Goal: Complete Application Form: Complete application form

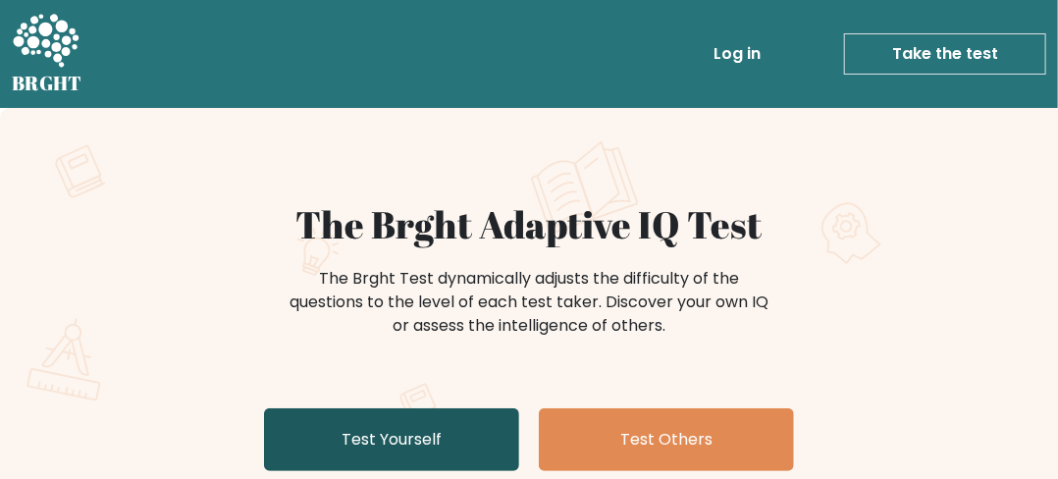
click at [401, 444] on link "Test Yourself" at bounding box center [391, 439] width 255 height 63
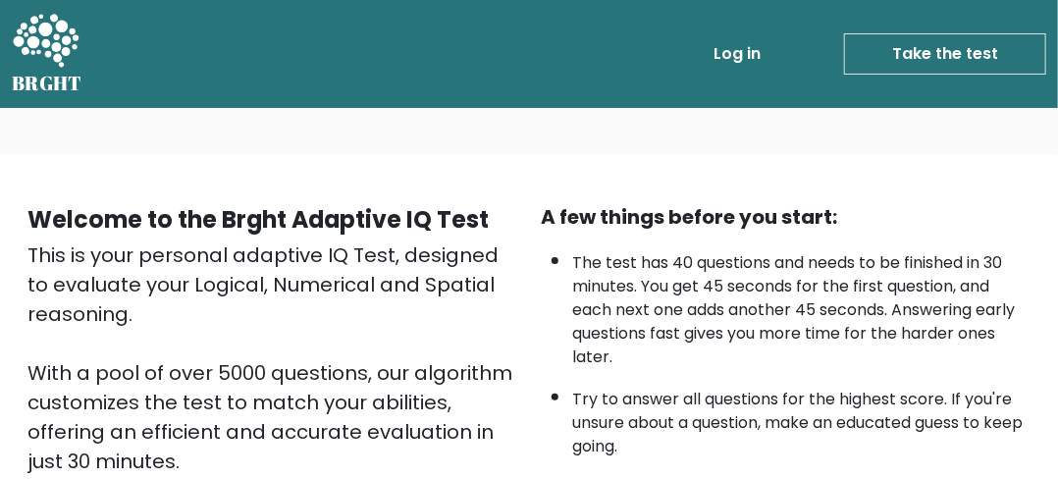
click at [997, 44] on link "Take the test" at bounding box center [945, 53] width 202 height 41
click at [996, 41] on link "Take the test" at bounding box center [945, 53] width 202 height 41
click at [989, 52] on link "Take the test" at bounding box center [945, 53] width 202 height 41
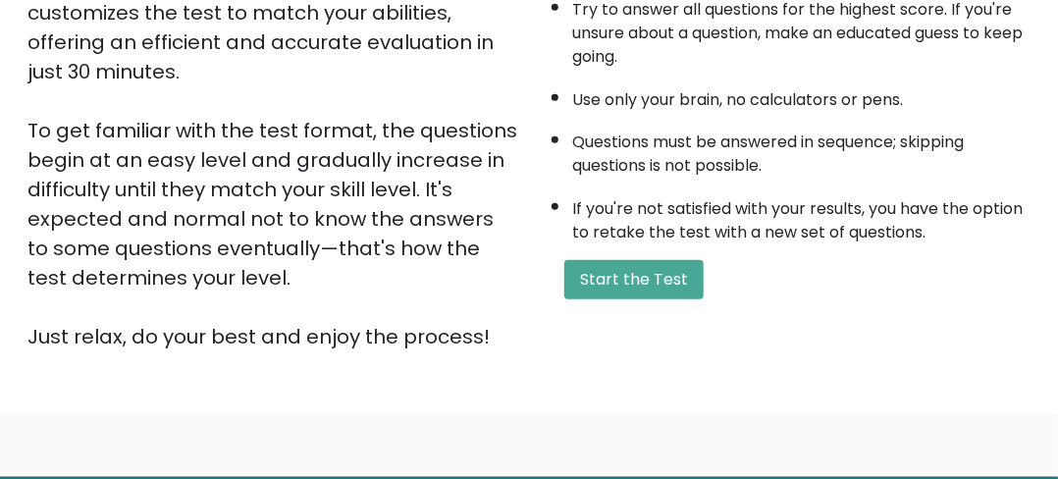
scroll to position [392, 0]
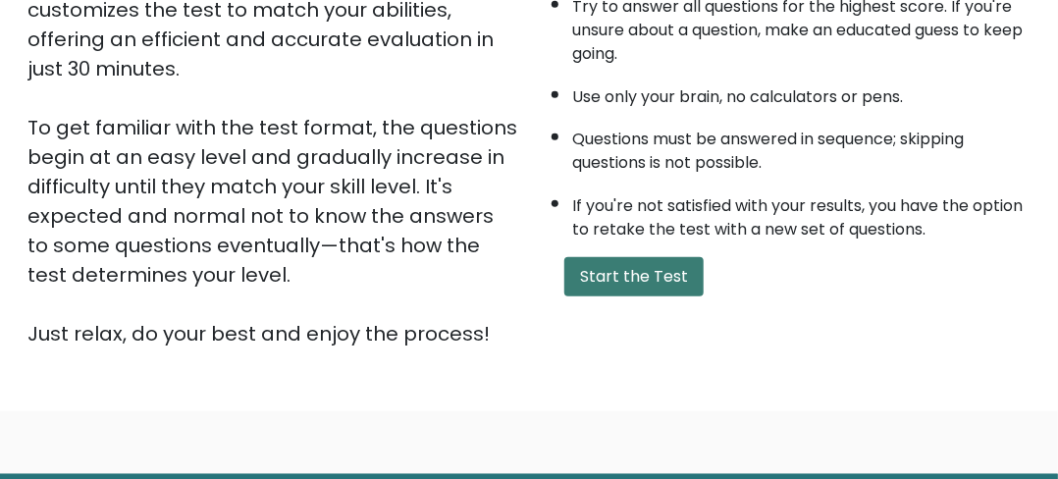
click at [676, 261] on button "Start the Test" at bounding box center [633, 276] width 139 height 39
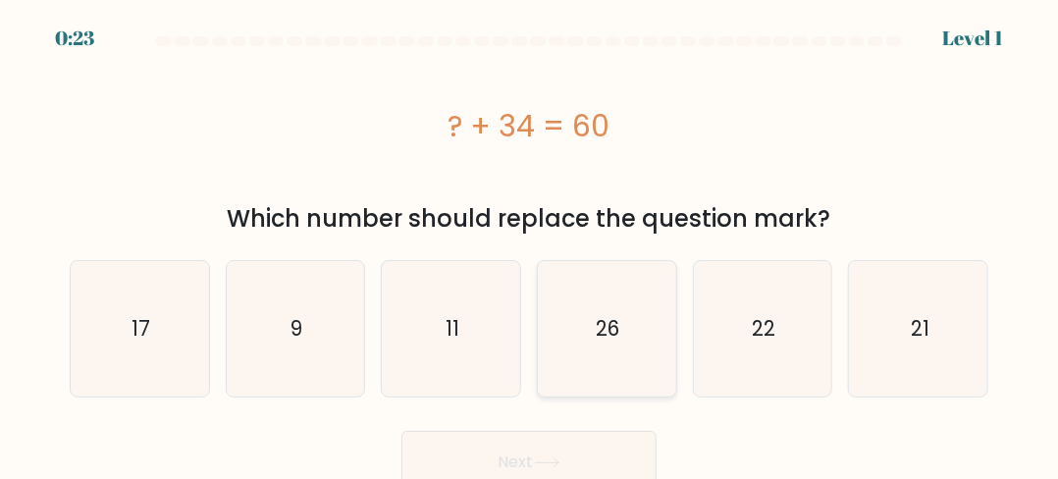
click at [607, 331] on text "26" at bounding box center [609, 328] width 24 height 28
click at [530, 244] on input "d. 26" at bounding box center [529, 241] width 1 height 5
radio input "true"
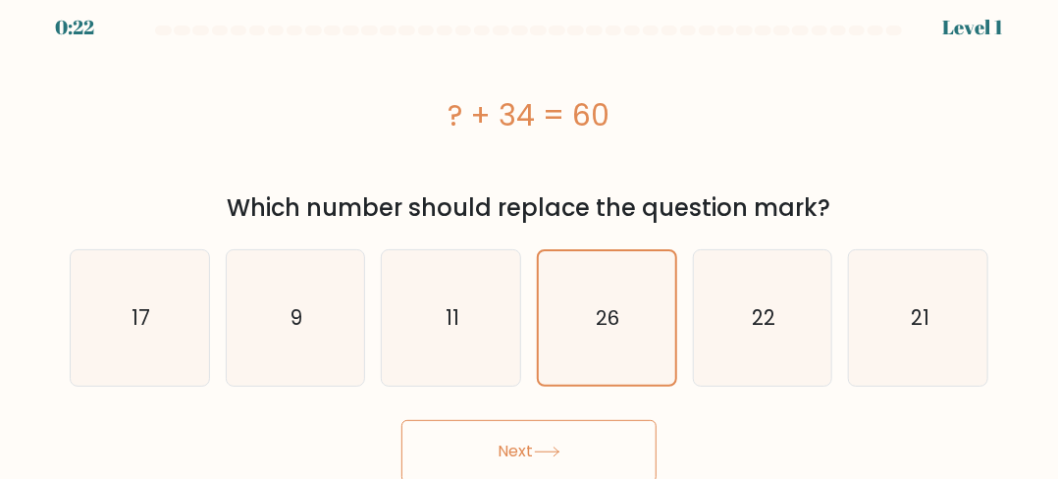
scroll to position [14, 0]
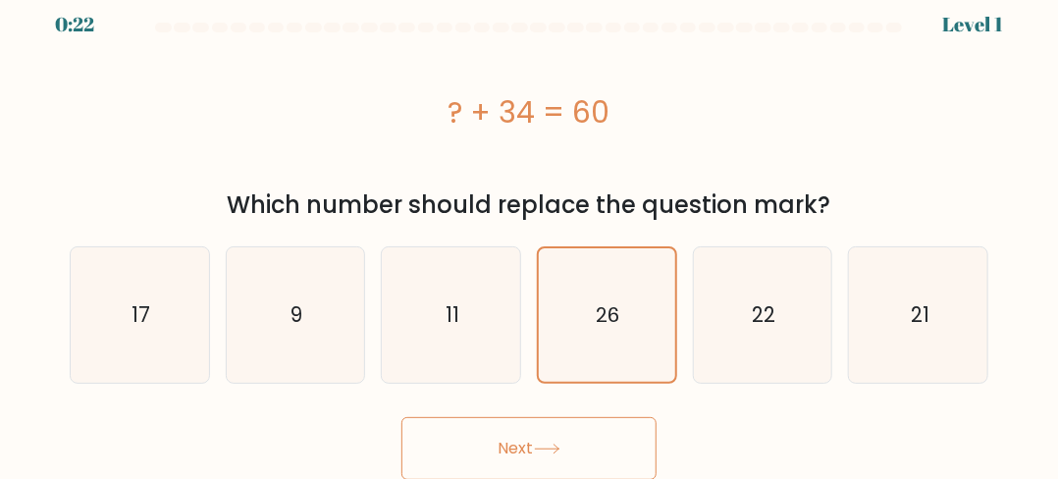
click at [573, 433] on button "Next" at bounding box center [528, 448] width 255 height 63
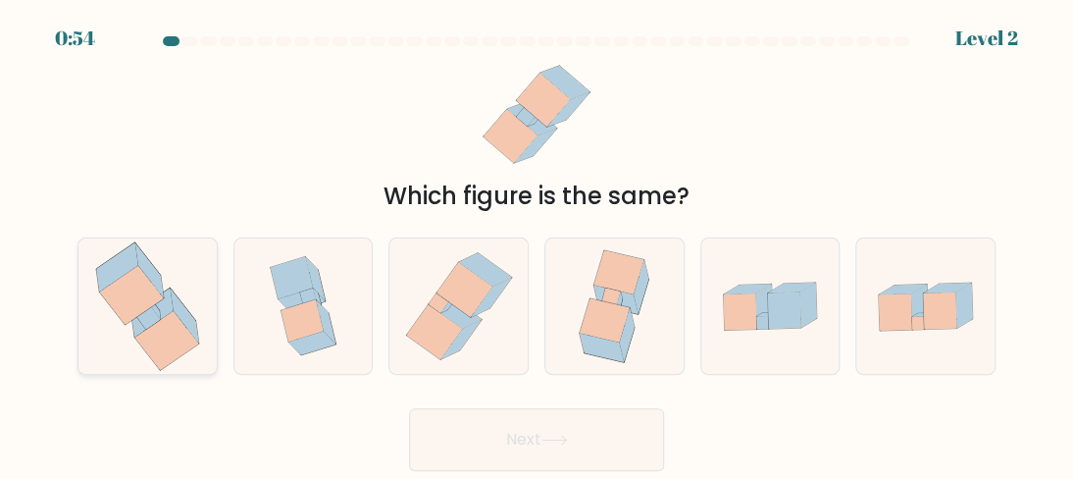
click at [142, 304] on icon at bounding box center [132, 295] width 64 height 59
click at [537, 244] on input "a." at bounding box center [537, 241] width 1 height 5
radio input "true"
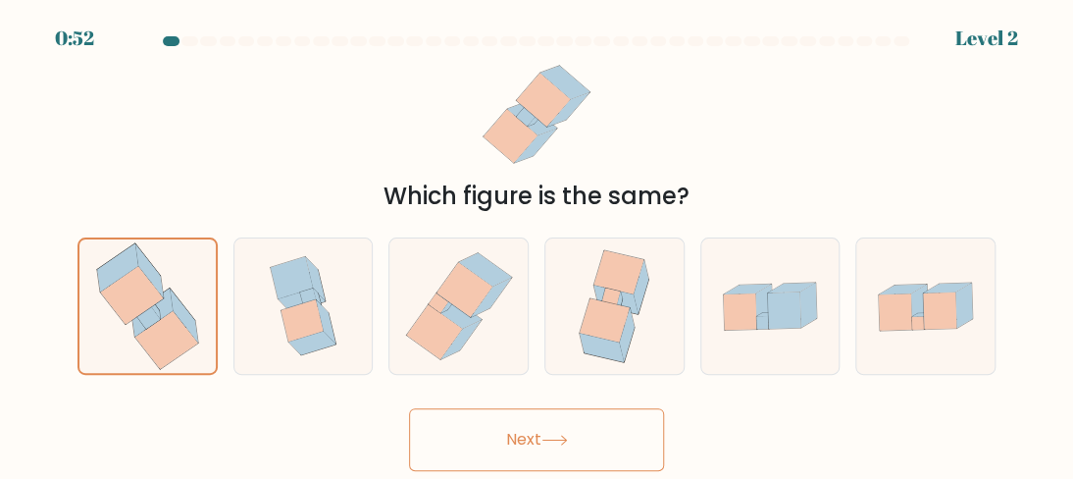
click at [545, 432] on button "Next" at bounding box center [536, 439] width 255 height 63
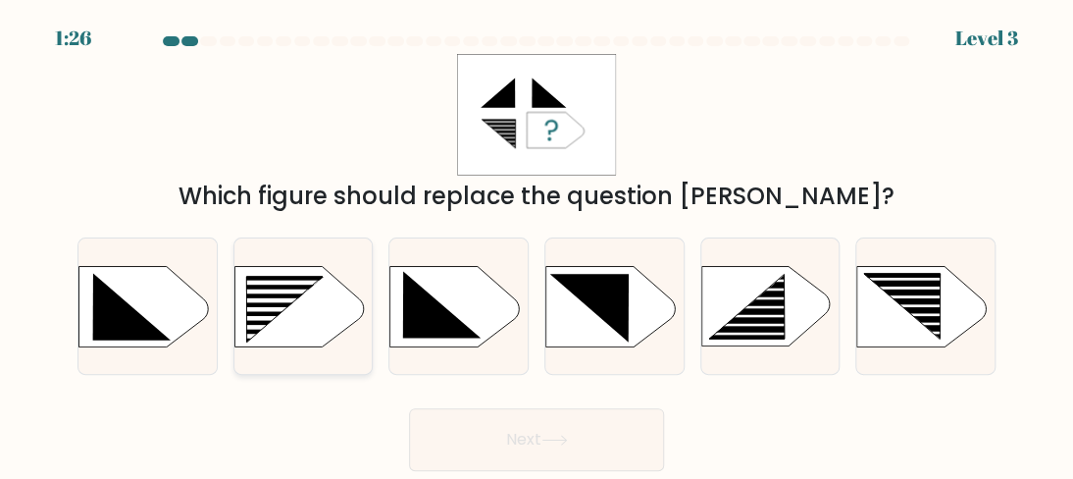
click at [278, 337] on rect at bounding box center [274, 336] width 110 height 5
click at [537, 244] on input "b." at bounding box center [537, 241] width 1 height 5
radio input "true"
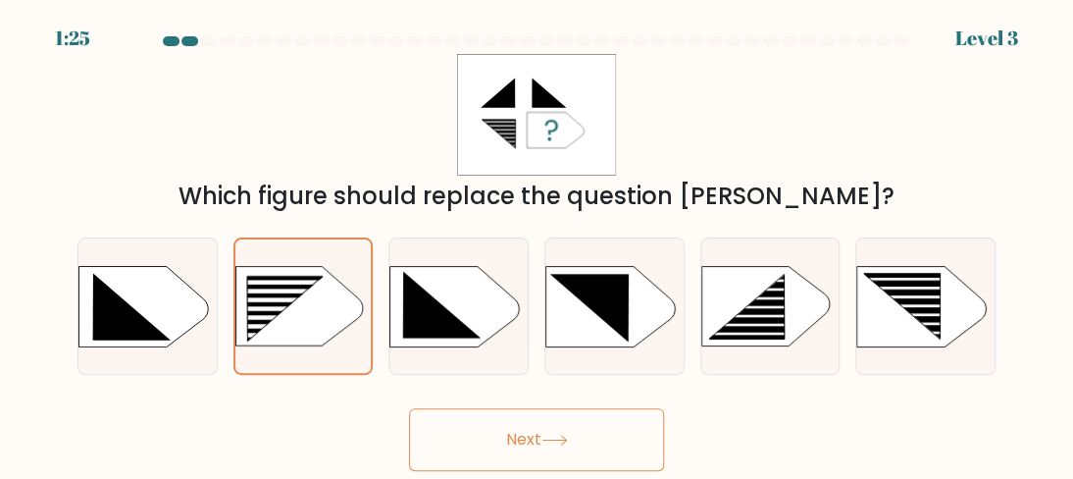
click at [558, 427] on button "Next" at bounding box center [536, 439] width 255 height 63
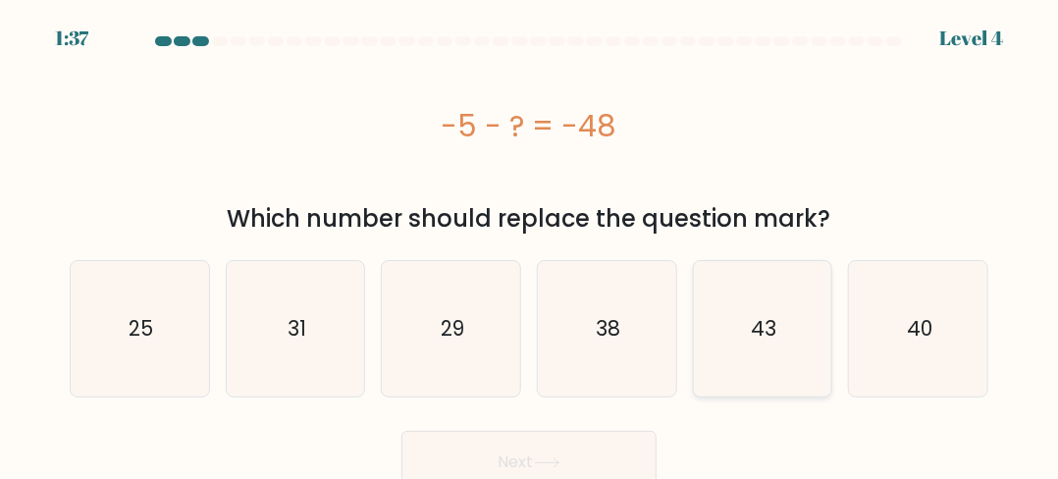
click at [773, 319] on text "43" at bounding box center [764, 328] width 26 height 28
click at [530, 244] on input "e. 43" at bounding box center [529, 241] width 1 height 5
radio input "true"
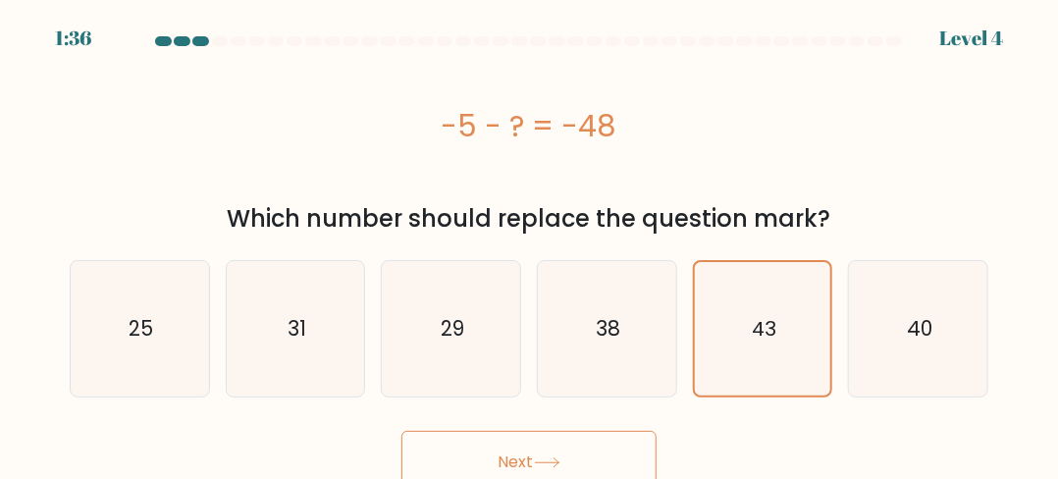
click at [590, 448] on button "Next" at bounding box center [528, 462] width 255 height 63
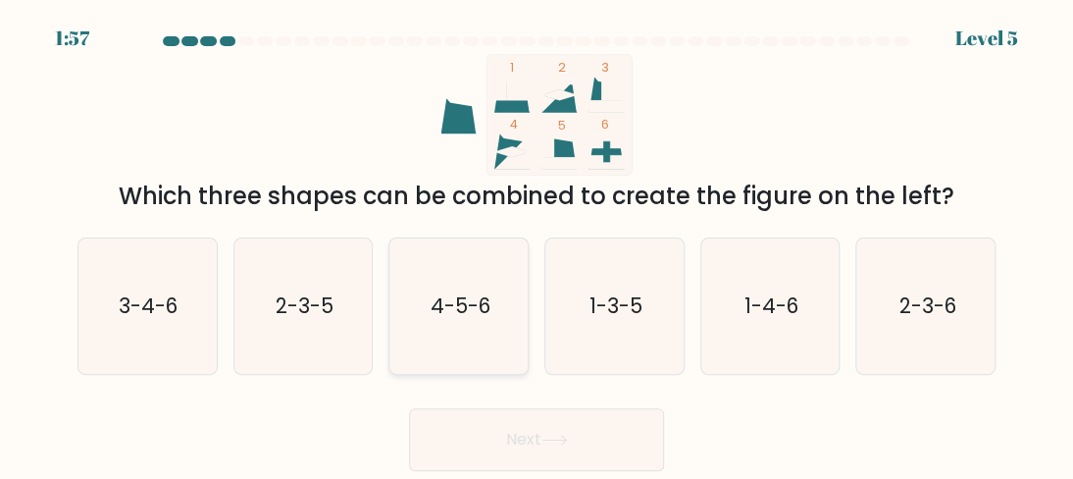
click at [428, 297] on icon "4-5-6" at bounding box center [458, 305] width 135 height 135
click at [537, 244] on input "c. 4-5-6" at bounding box center [537, 241] width 1 height 5
radio input "true"
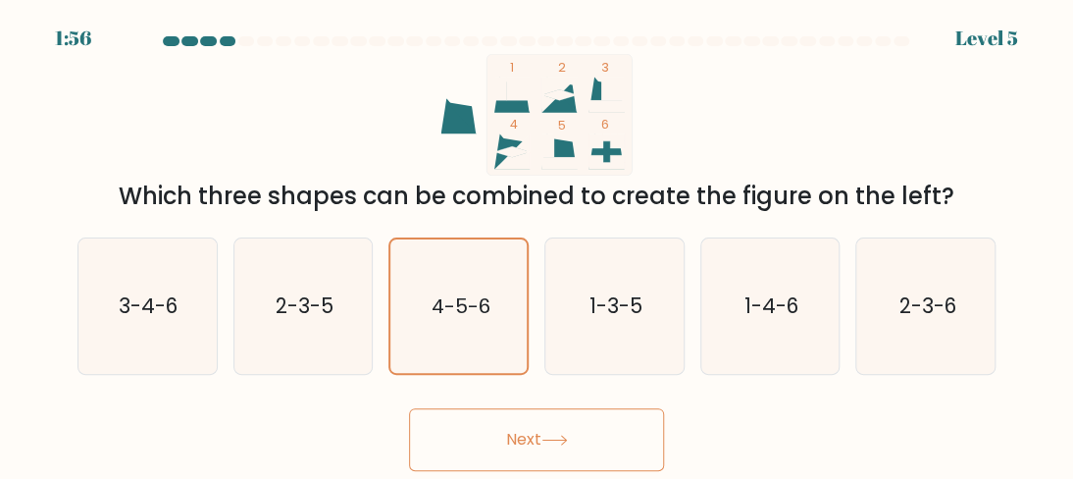
click at [530, 438] on button "Next" at bounding box center [536, 439] width 255 height 63
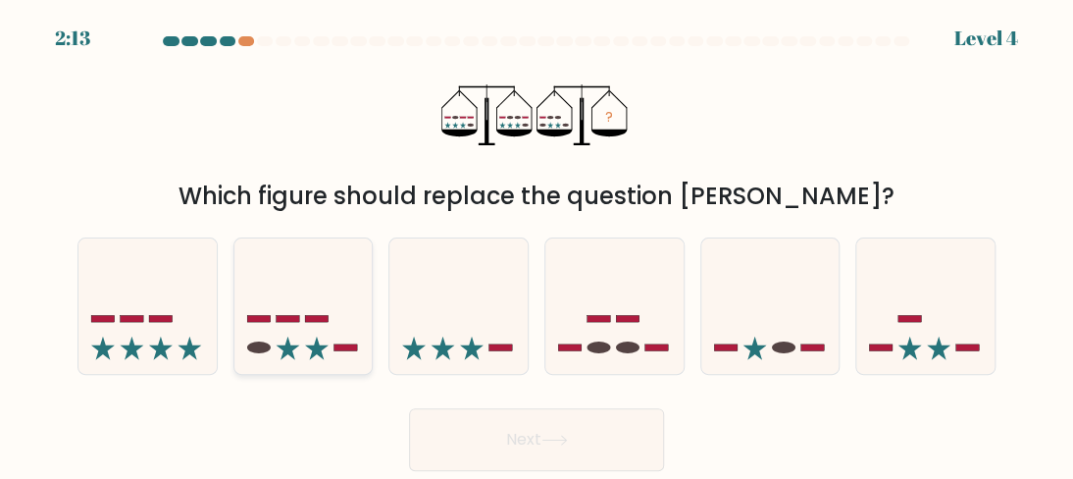
click at [337, 270] on icon at bounding box center [303, 306] width 138 height 115
click at [537, 244] on input "b." at bounding box center [537, 241] width 1 height 5
radio input "true"
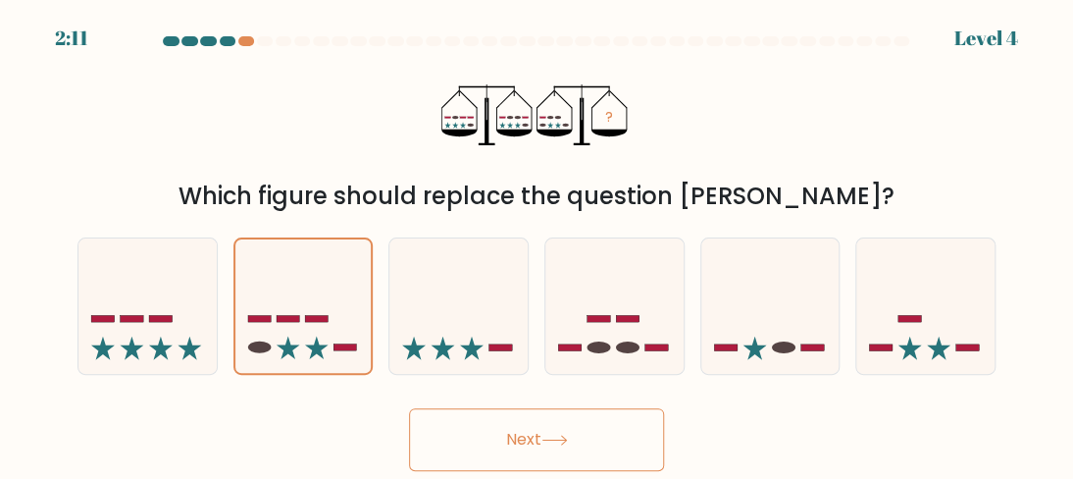
click at [459, 432] on button "Next" at bounding box center [536, 439] width 255 height 63
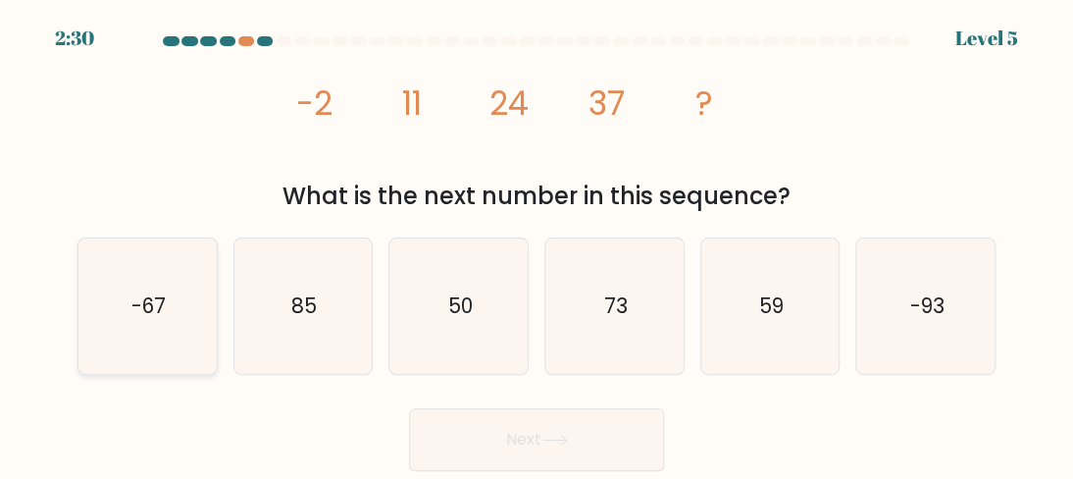
click at [157, 304] on text "-67" at bounding box center [148, 305] width 34 height 28
click at [537, 244] on input "a. -67" at bounding box center [537, 241] width 1 height 5
radio input "true"
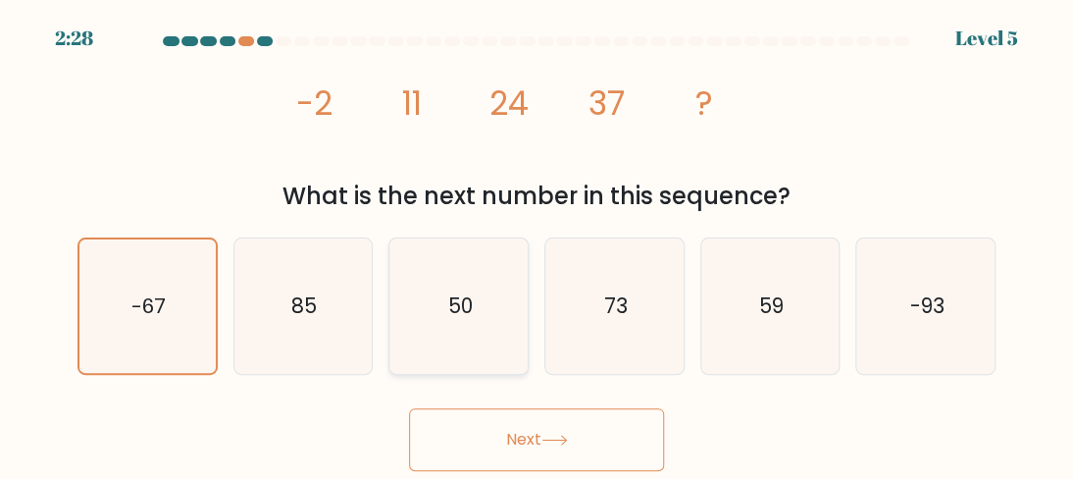
click at [455, 346] on icon "50" at bounding box center [458, 305] width 135 height 135
click at [537, 244] on input "c. 50" at bounding box center [537, 241] width 1 height 5
radio input "true"
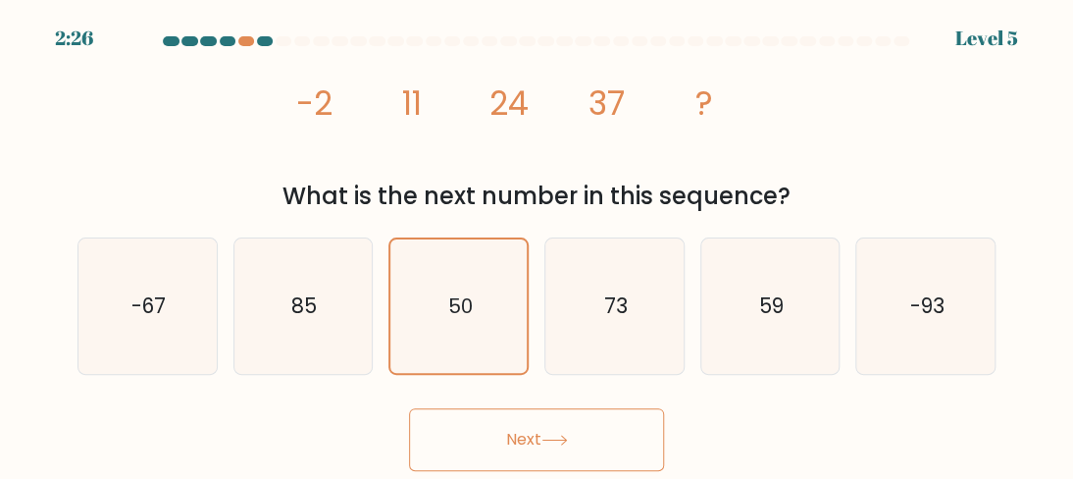
click at [502, 434] on button "Next" at bounding box center [536, 439] width 255 height 63
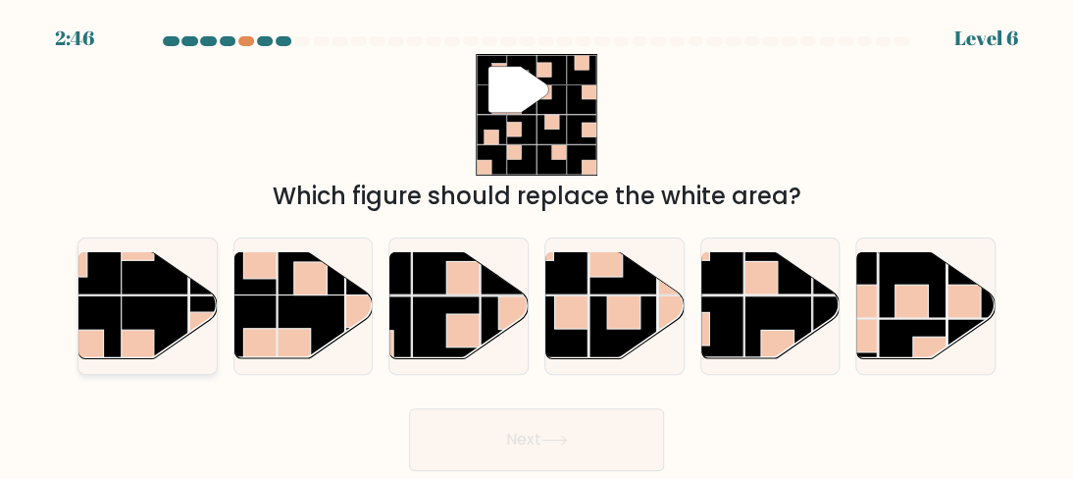
click at [106, 295] on rect at bounding box center [88, 329] width 68 height 68
click at [537, 244] on input "a." at bounding box center [537, 241] width 1 height 5
radio input "true"
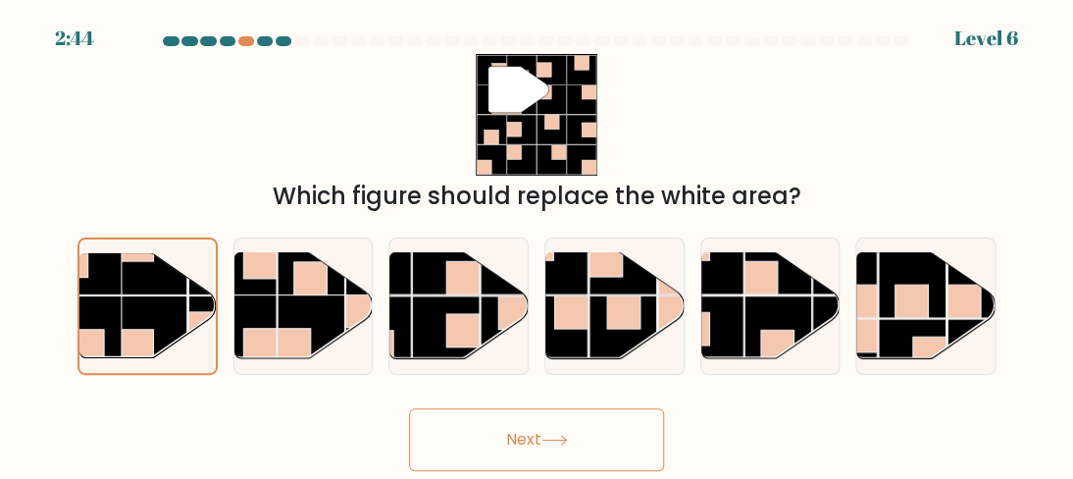
click at [452, 414] on button "Next" at bounding box center [536, 439] width 255 height 63
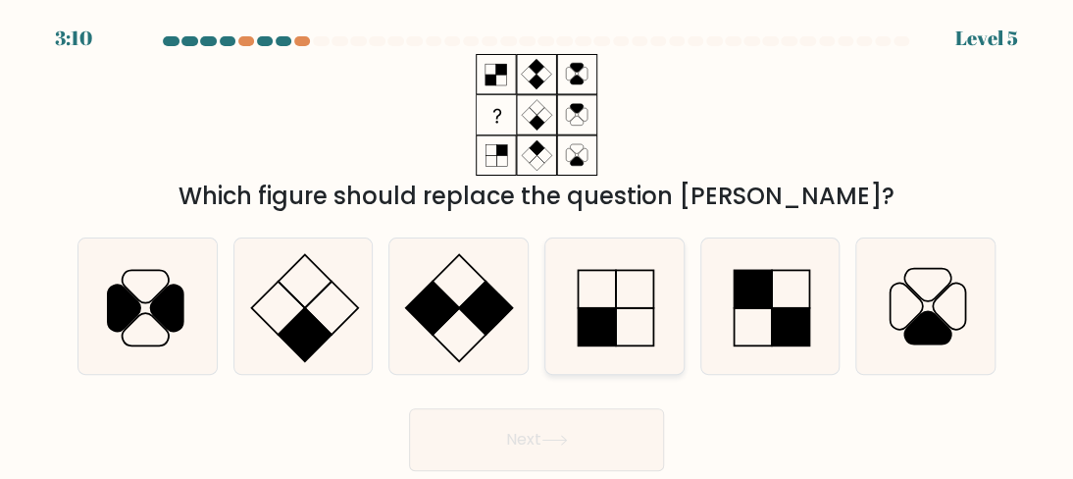
click at [592, 305] on icon at bounding box center [613, 305] width 135 height 135
click at [538, 244] on input "d." at bounding box center [537, 241] width 1 height 5
radio input "true"
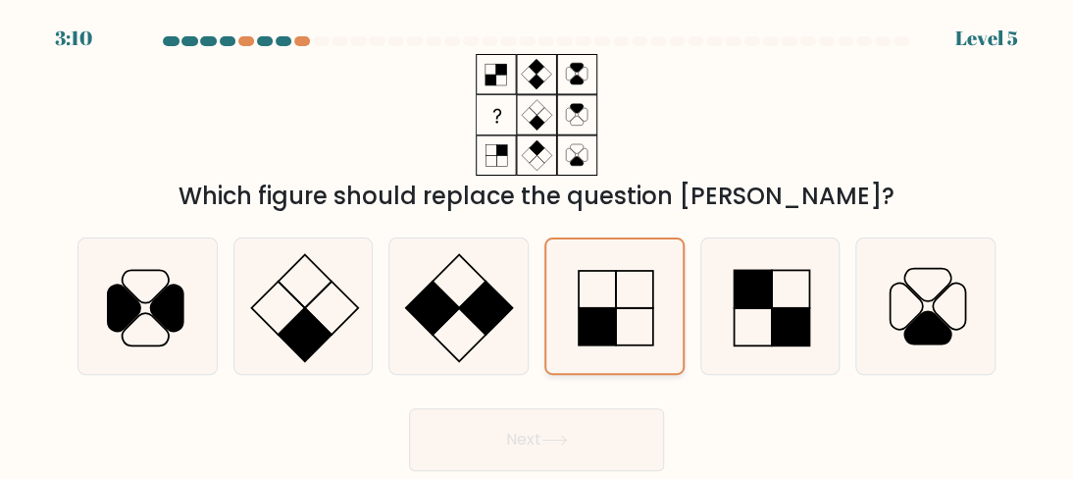
click at [592, 305] on icon at bounding box center [613, 305] width 133 height 133
click at [538, 244] on input "d." at bounding box center [537, 241] width 1 height 5
click at [574, 430] on button "Next" at bounding box center [536, 439] width 255 height 63
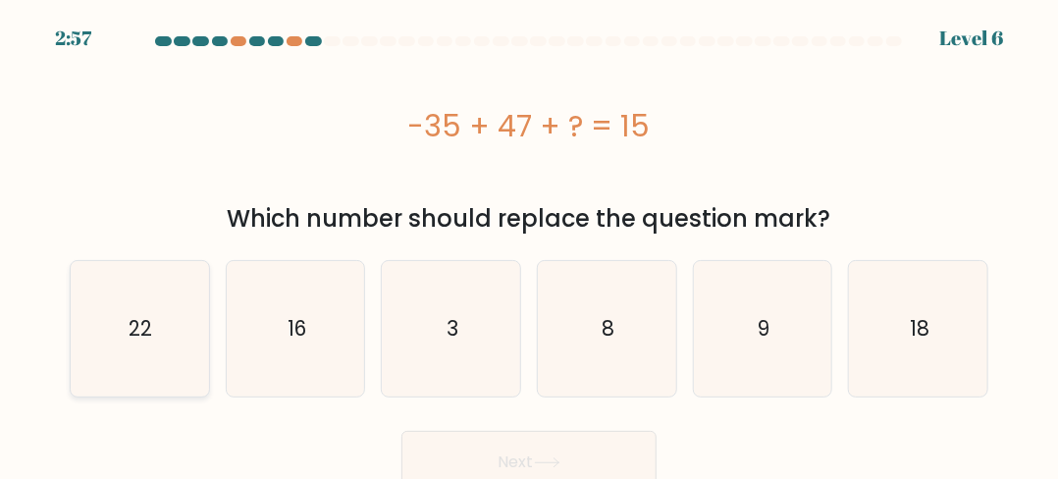
click at [145, 314] on text "22" at bounding box center [142, 328] width 24 height 28
click at [529, 244] on input "a. 22" at bounding box center [529, 241] width 1 height 5
radio input "true"
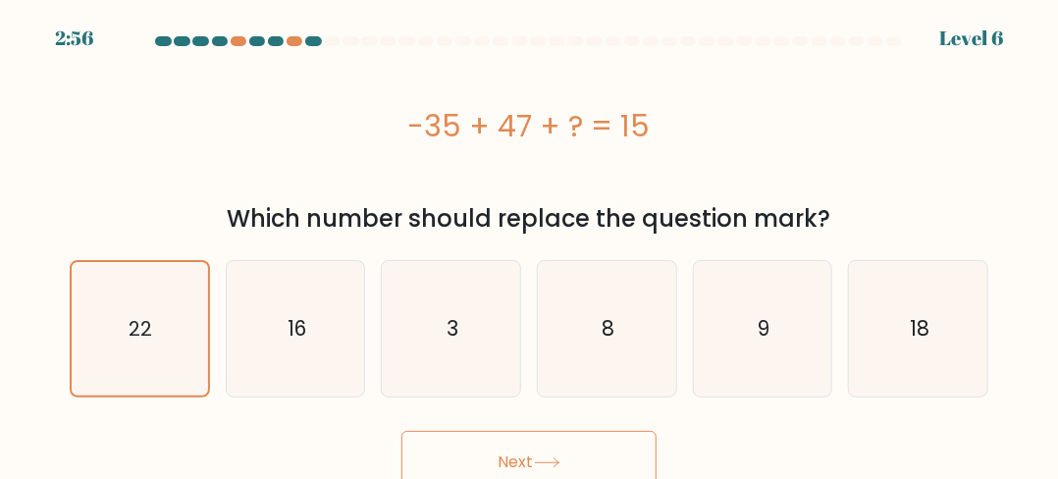
click at [456, 452] on button "Next" at bounding box center [528, 462] width 255 height 63
click at [480, 447] on button "Next" at bounding box center [528, 462] width 255 height 63
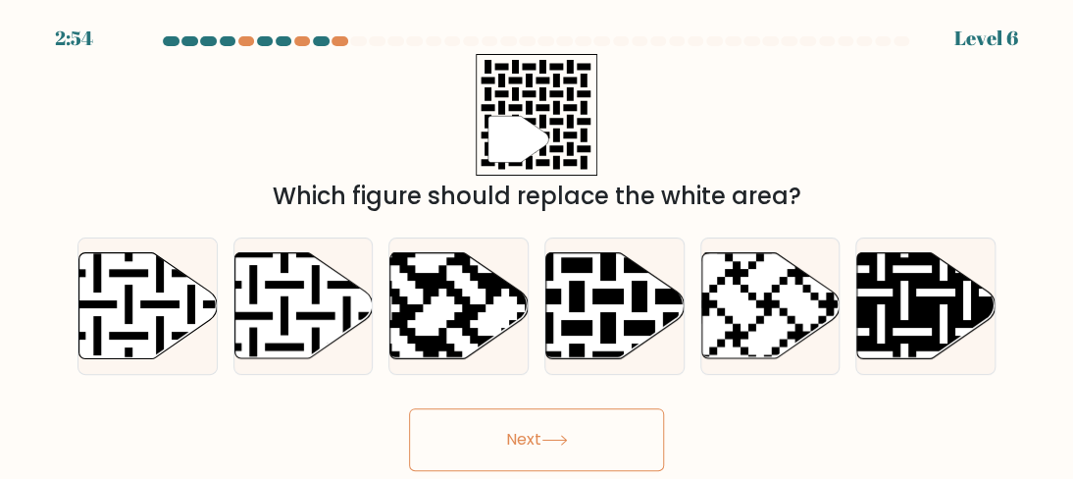
click at [480, 447] on button "Next" at bounding box center [536, 439] width 255 height 63
click at [582, 320] on icon at bounding box center [655, 250] width 250 height 250
click at [538, 244] on input "d." at bounding box center [537, 241] width 1 height 5
radio input "true"
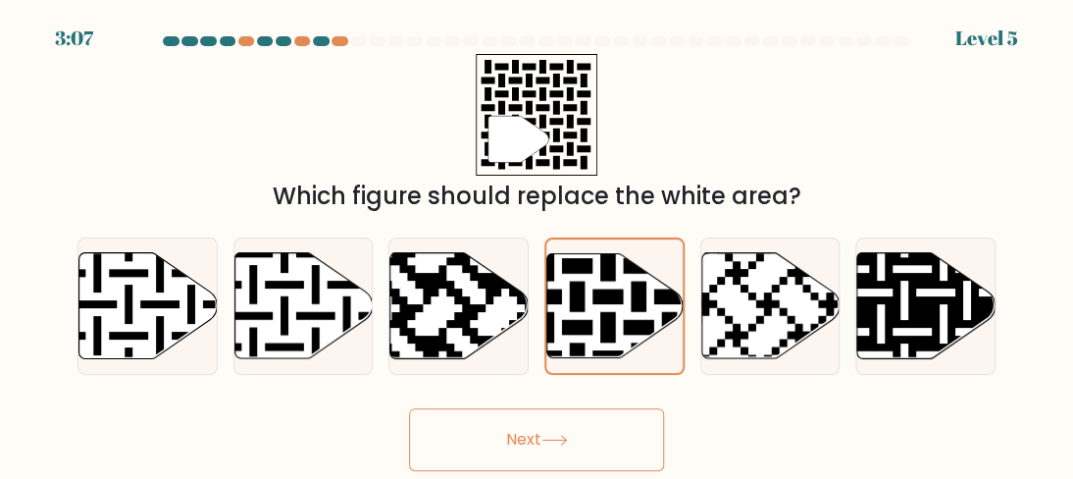
click at [581, 435] on button "Next" at bounding box center [536, 439] width 255 height 63
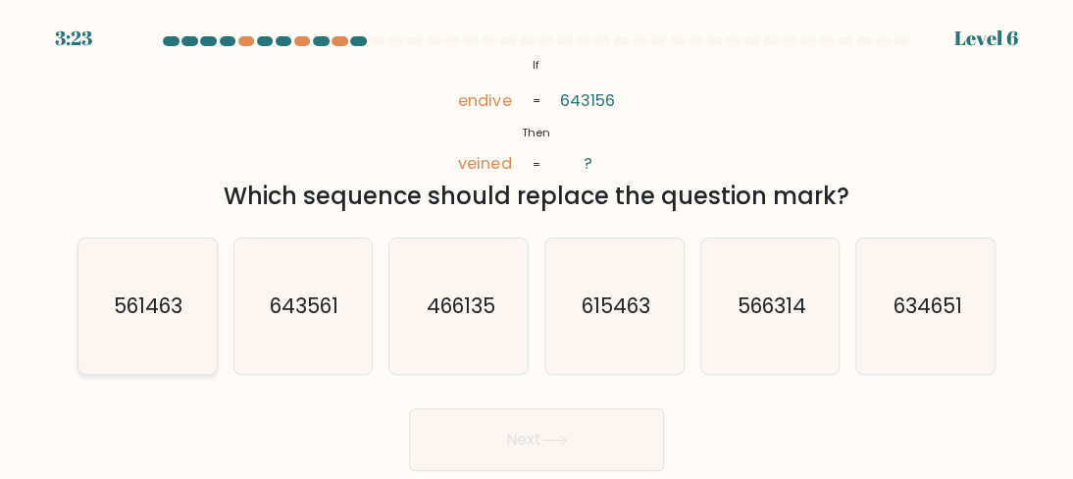
click at [133, 341] on icon "561463" at bounding box center [146, 305] width 135 height 135
click at [537, 244] on input "a. 561463" at bounding box center [537, 241] width 1 height 5
radio input "true"
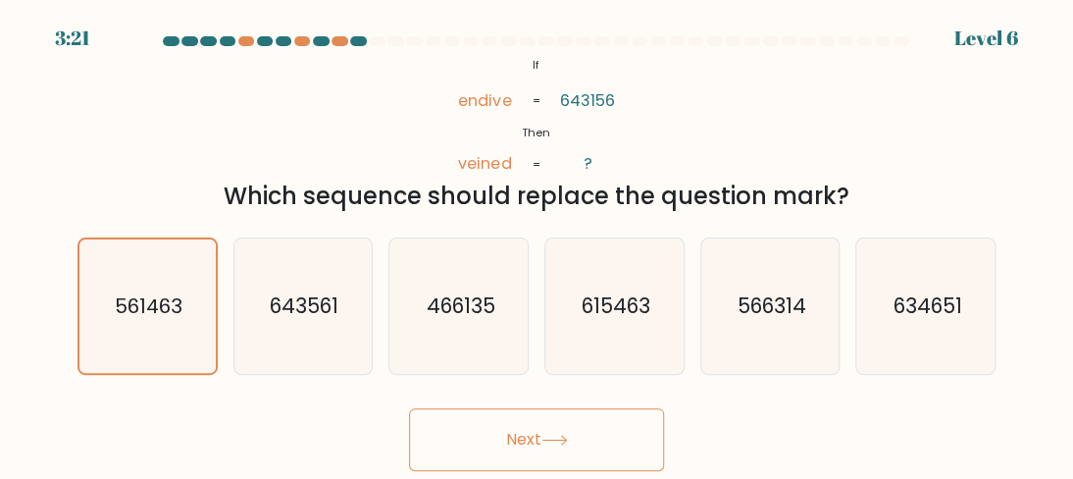
click at [483, 433] on button "Next" at bounding box center [536, 439] width 255 height 63
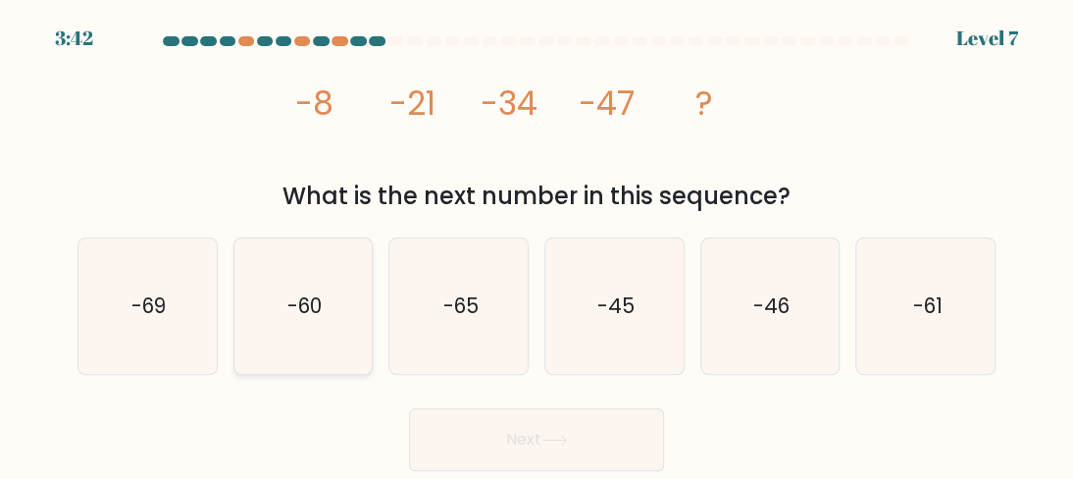
click at [282, 307] on icon "-60" at bounding box center [302, 305] width 135 height 135
click at [537, 244] on input "b. -60" at bounding box center [537, 241] width 1 height 5
radio input "true"
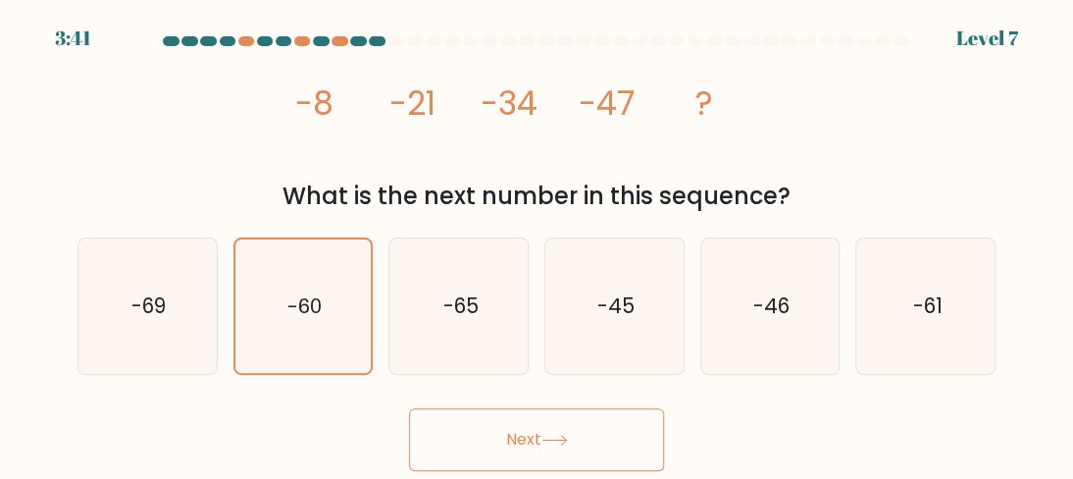
click at [478, 435] on button "Next" at bounding box center [536, 439] width 255 height 63
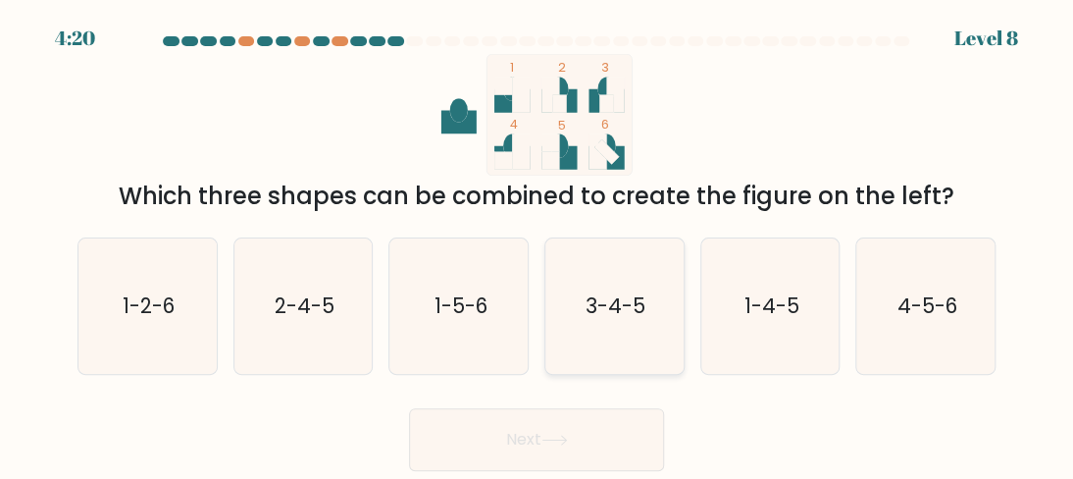
click at [612, 309] on text "3-4-5" at bounding box center [616, 305] width 60 height 28
click at [538, 244] on input "d. 3-4-5" at bounding box center [537, 241] width 1 height 5
radio input "true"
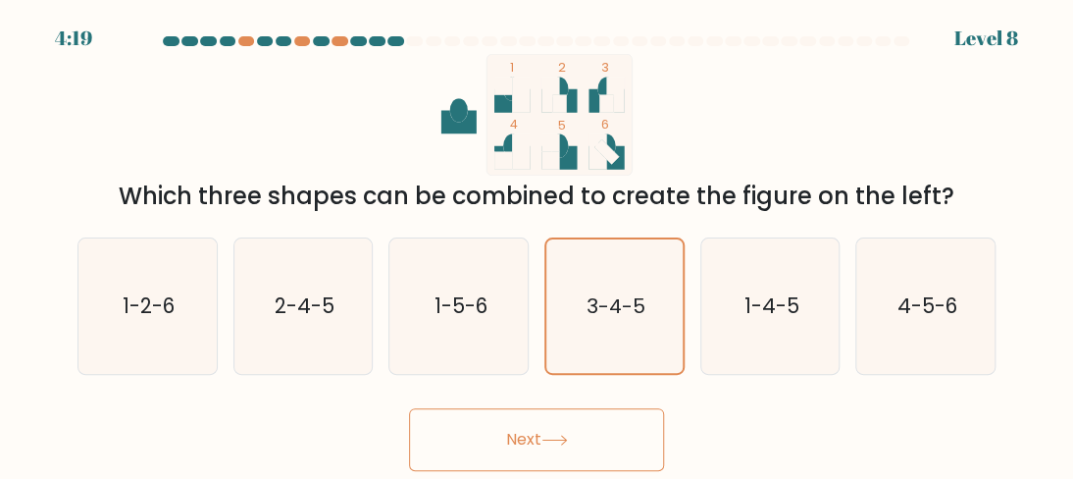
click at [627, 421] on button "Next" at bounding box center [536, 439] width 255 height 63
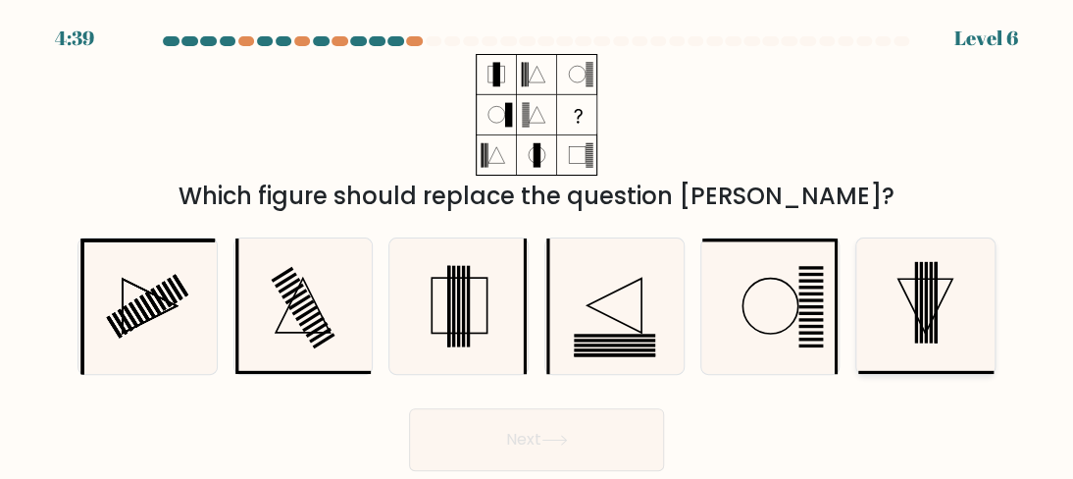
click at [900, 310] on icon at bounding box center [925, 305] width 135 height 135
click at [538, 244] on input "f." at bounding box center [537, 241] width 1 height 5
radio input "true"
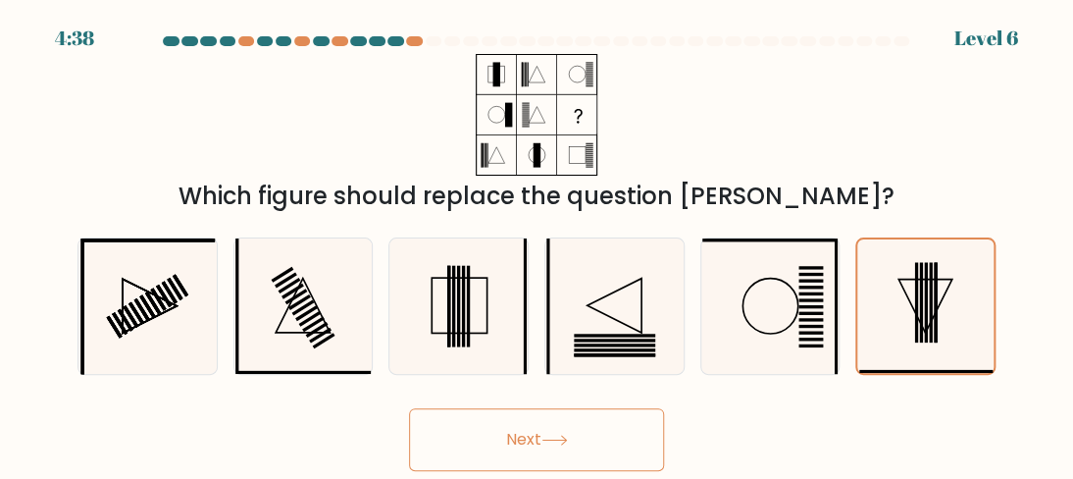
click at [513, 434] on button "Next" at bounding box center [536, 439] width 255 height 63
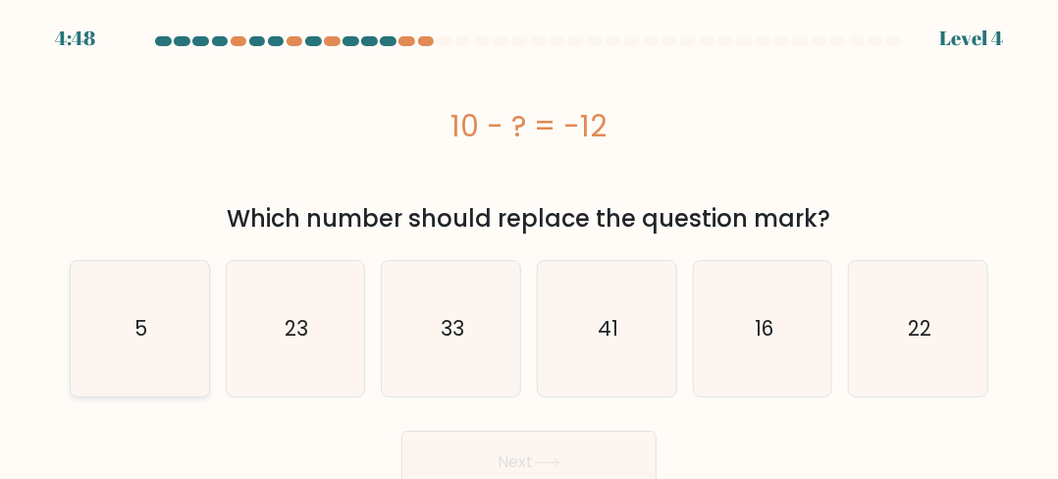
click at [123, 321] on icon "5" at bounding box center [139, 328] width 135 height 135
click at [529, 244] on input "a. 5" at bounding box center [529, 241] width 1 height 5
radio input "true"
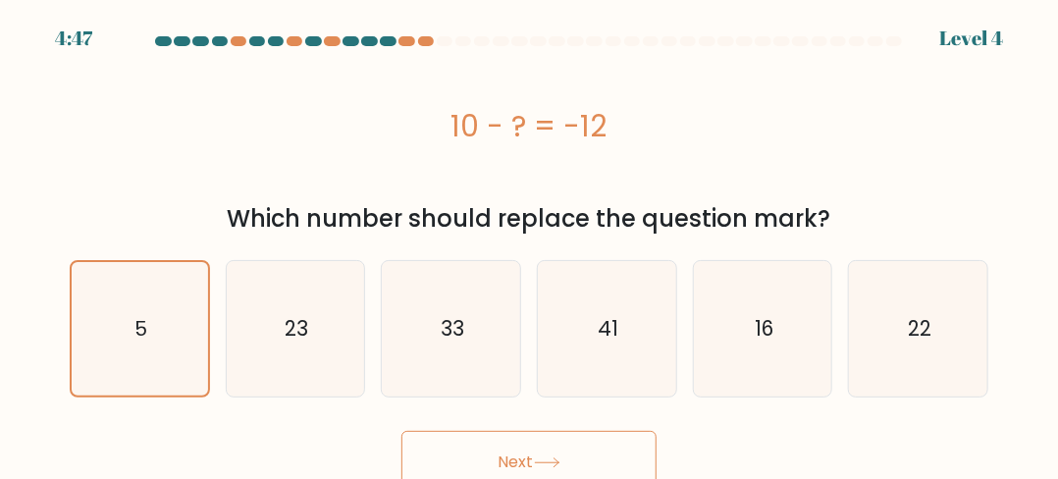
click at [516, 445] on button "Next" at bounding box center [528, 462] width 255 height 63
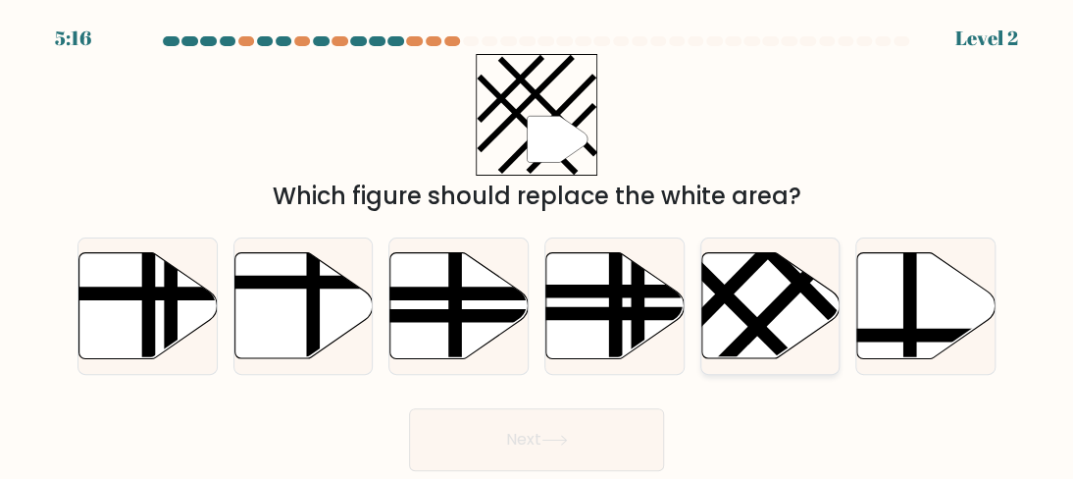
click at [740, 304] on line at bounding box center [703, 273] width 222 height 221
click at [538, 244] on input "e." at bounding box center [537, 241] width 1 height 5
radio input "true"
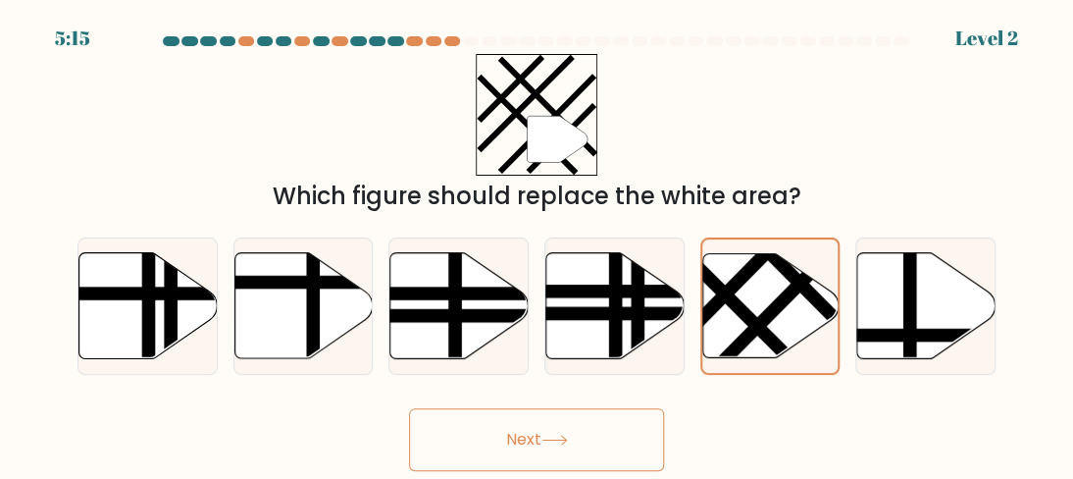
drag, startPoint x: 538, startPoint y: 429, endPoint x: 531, endPoint y: 421, distance: 10.4
click at [531, 421] on button "Next" at bounding box center [536, 439] width 255 height 63
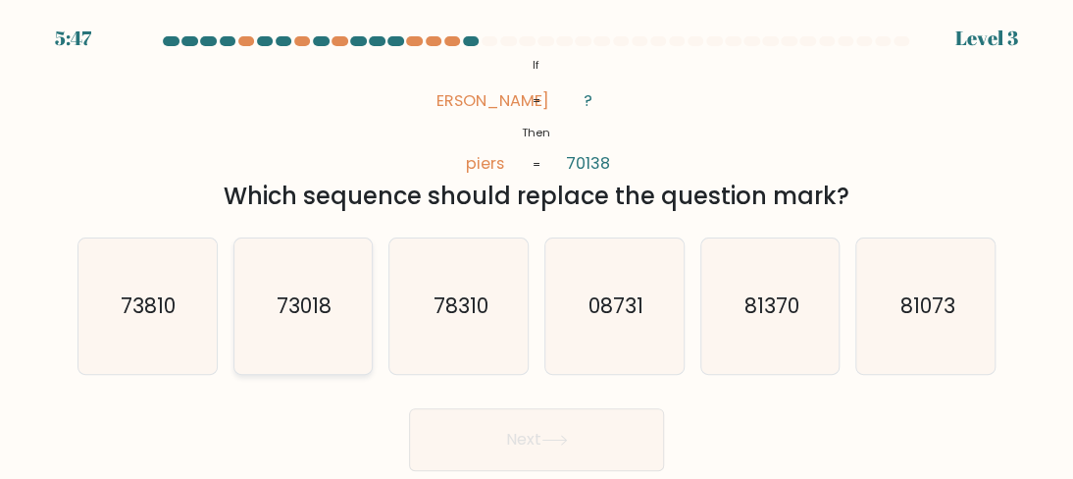
click at [315, 314] on text "73018" at bounding box center [304, 305] width 55 height 28
click at [537, 244] on input "b. 73018" at bounding box center [537, 241] width 1 height 5
radio input "true"
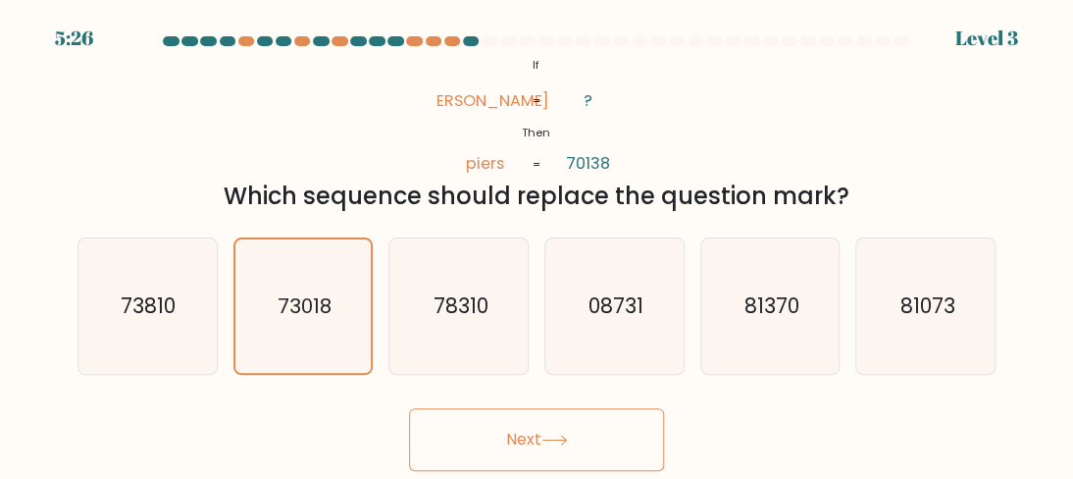
click at [498, 428] on button "Next" at bounding box center [536, 439] width 255 height 63
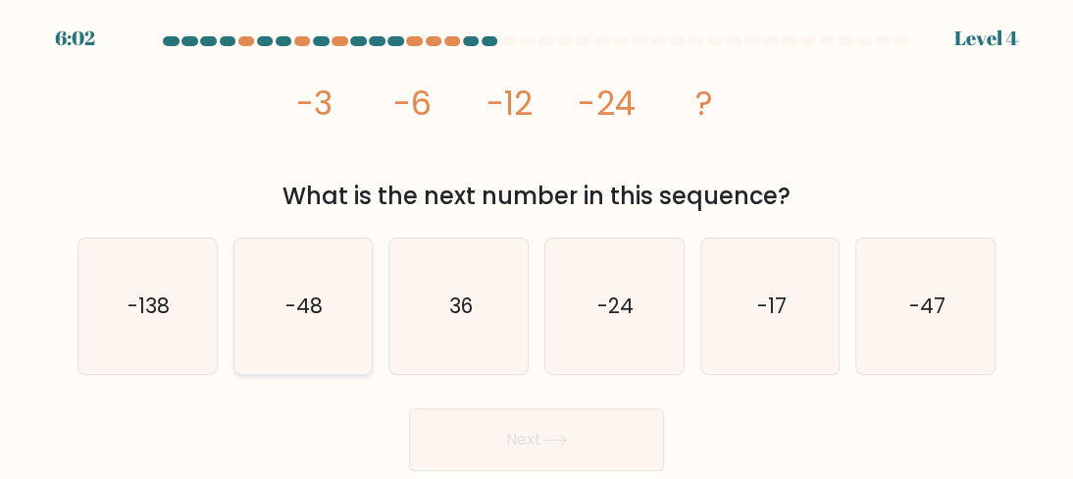
click at [286, 331] on icon "-48" at bounding box center [302, 305] width 135 height 135
click at [537, 244] on input "b. -48" at bounding box center [537, 241] width 1 height 5
radio input "true"
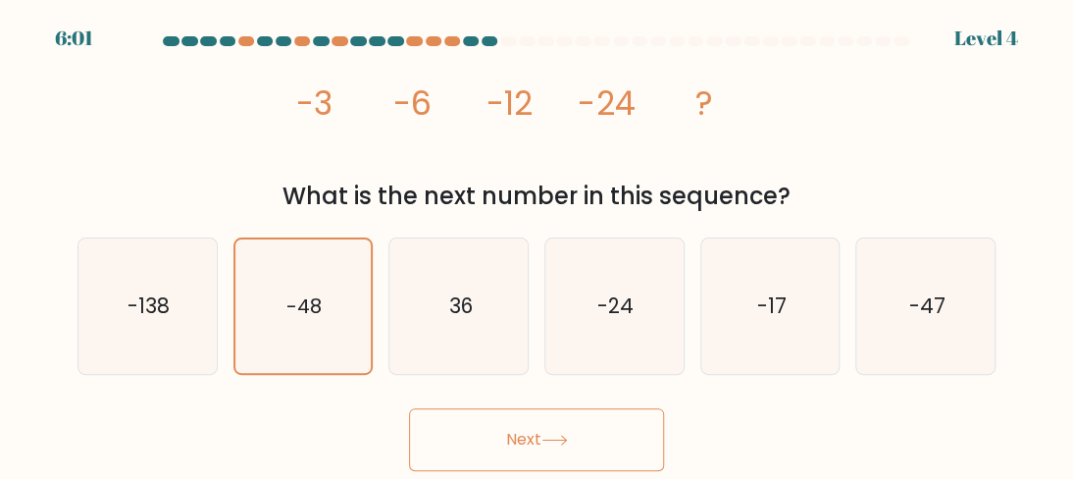
click at [513, 417] on button "Next" at bounding box center [536, 439] width 255 height 63
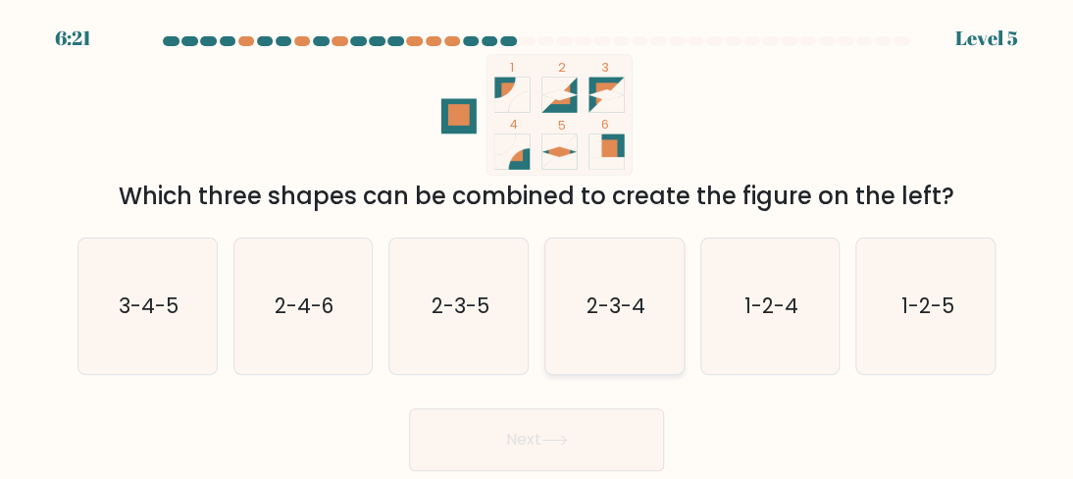
click at [602, 313] on text "2-3-4" at bounding box center [616, 305] width 59 height 28
click at [538, 244] on input "d. 2-3-4" at bounding box center [537, 241] width 1 height 5
radio input "true"
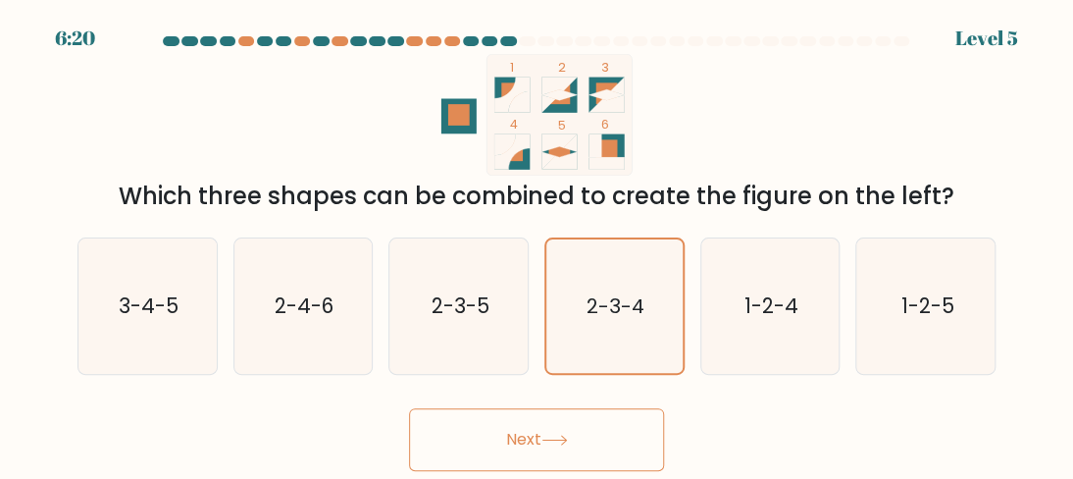
click at [522, 437] on button "Next" at bounding box center [536, 439] width 255 height 63
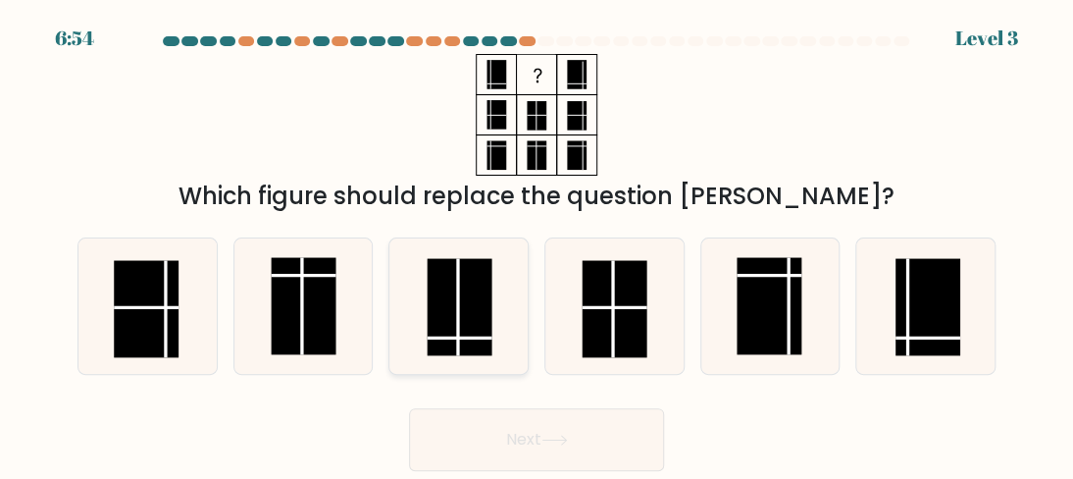
click at [447, 294] on rect at bounding box center [459, 307] width 65 height 97
click at [537, 244] on input "c." at bounding box center [537, 241] width 1 height 5
radio input "true"
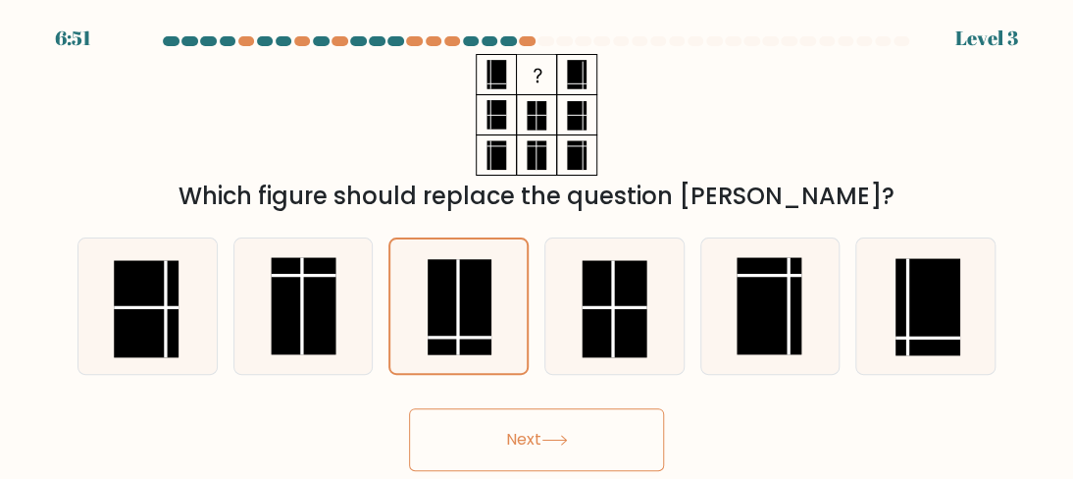
click at [498, 444] on button "Next" at bounding box center [536, 439] width 255 height 63
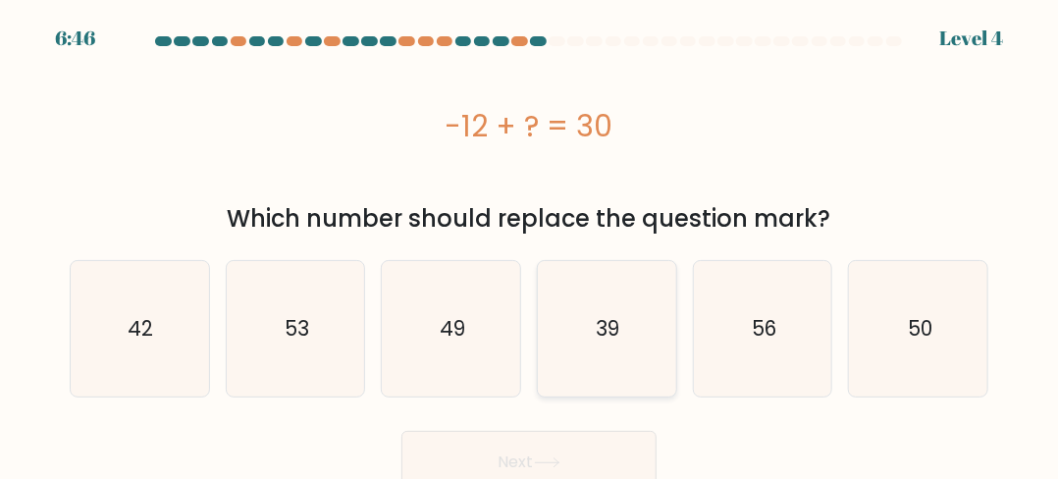
click at [548, 359] on icon "39" at bounding box center [606, 328] width 135 height 135
click at [530, 244] on input "d. 39" at bounding box center [529, 241] width 1 height 5
radio input "true"
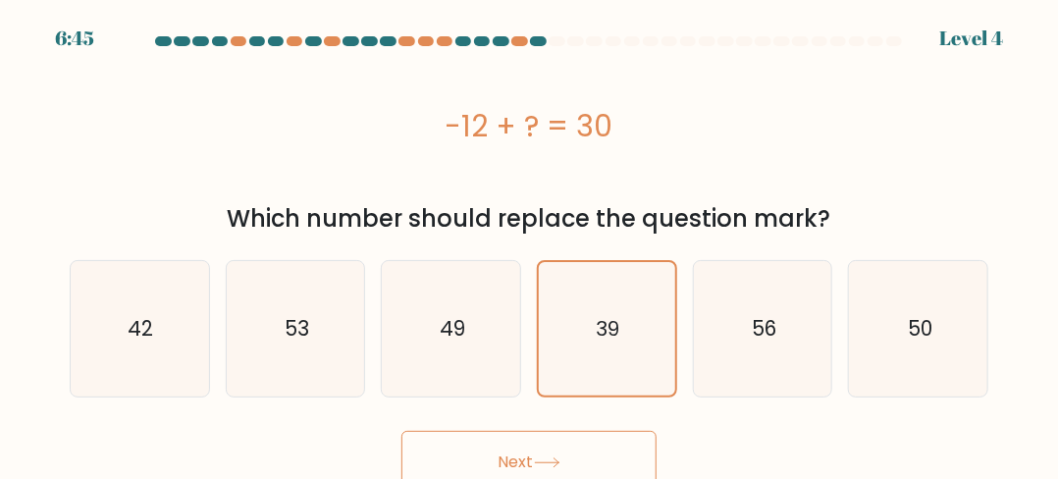
click at [470, 439] on button "Next" at bounding box center [528, 462] width 255 height 63
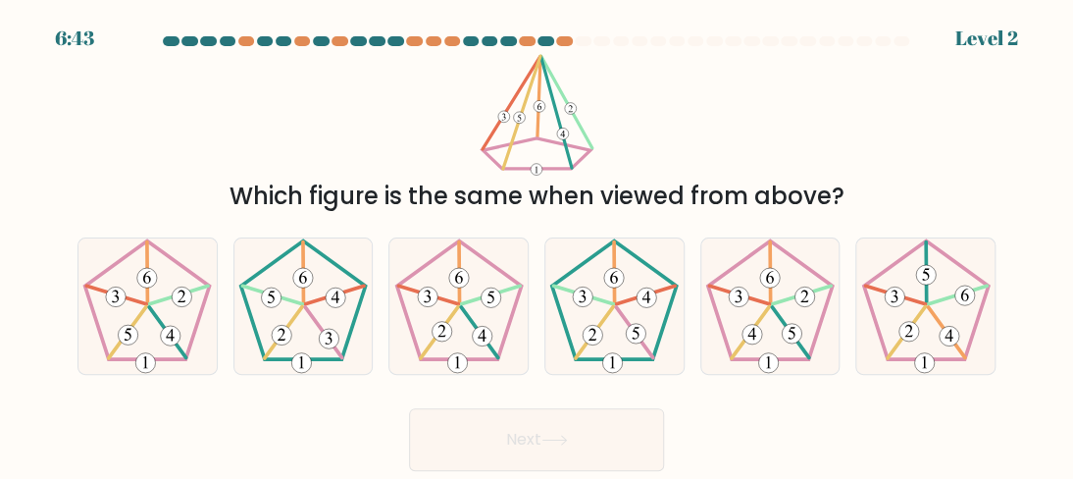
click at [468, 438] on button "Next" at bounding box center [536, 439] width 255 height 63
click at [441, 331] on 633 at bounding box center [442, 332] width 20 height 20
click at [537, 244] on input "c." at bounding box center [537, 241] width 1 height 5
radio input "true"
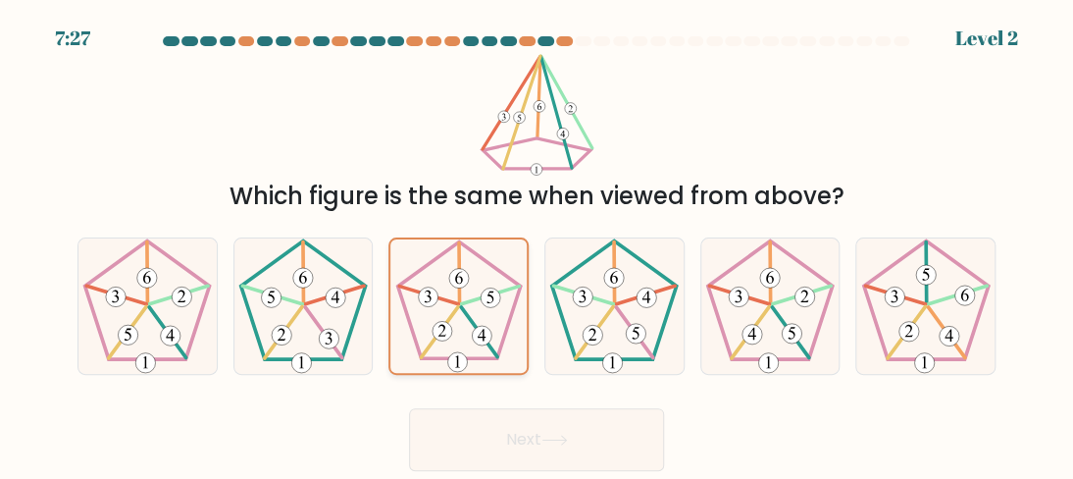
click at [441, 331] on 633 at bounding box center [442, 331] width 20 height 20
click at [537, 244] on input "c." at bounding box center [537, 241] width 1 height 5
click at [441, 331] on 633 at bounding box center [442, 331] width 20 height 20
click at [537, 244] on input "c." at bounding box center [537, 241] width 1 height 5
click at [188, 305] on icon at bounding box center [146, 305] width 135 height 135
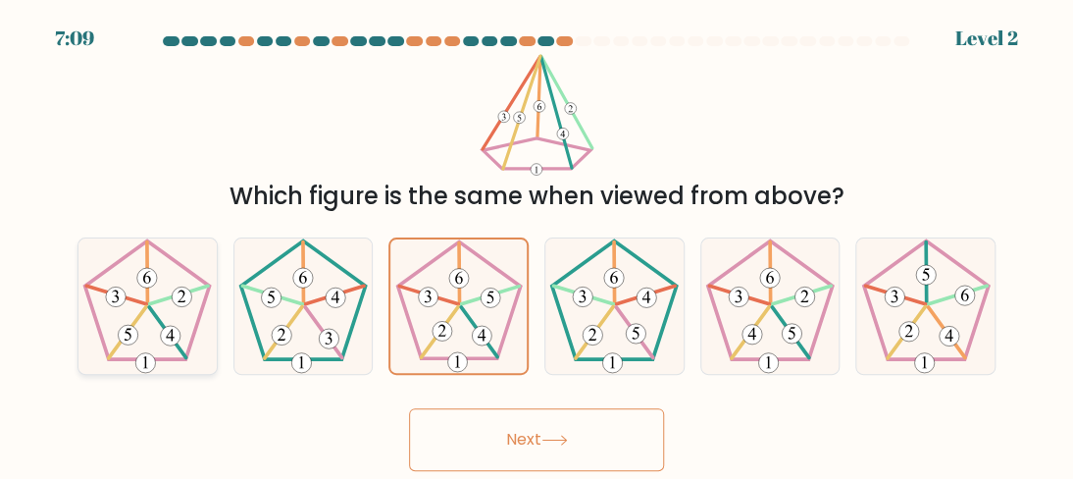
click at [537, 244] on input "a." at bounding box center [537, 241] width 1 height 5
radio input "true"
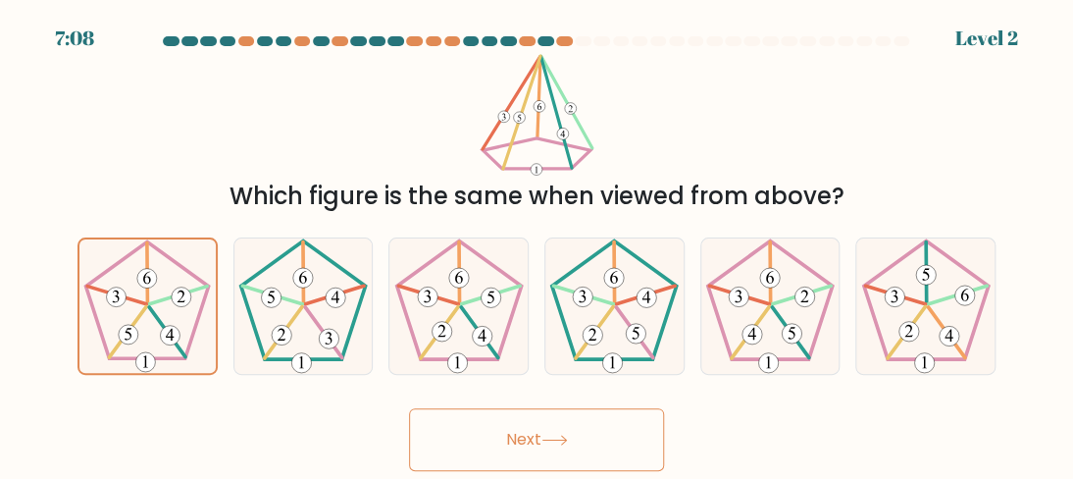
click at [464, 435] on button "Next" at bounding box center [536, 439] width 255 height 63
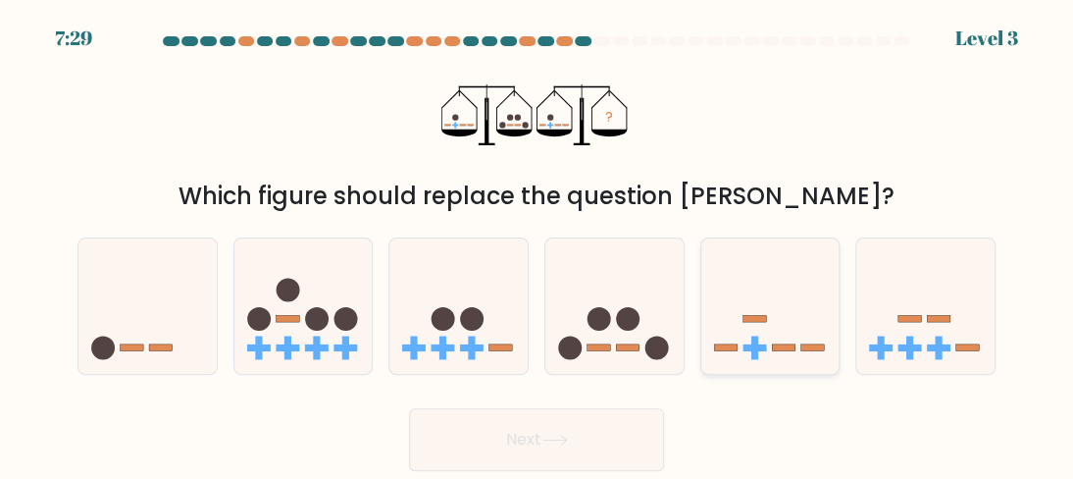
click at [777, 299] on icon at bounding box center [770, 306] width 138 height 115
click at [538, 244] on input "e." at bounding box center [537, 241] width 1 height 5
radio input "true"
click at [777, 299] on icon at bounding box center [770, 306] width 136 height 113
click at [538, 244] on input "e." at bounding box center [537, 241] width 1 height 5
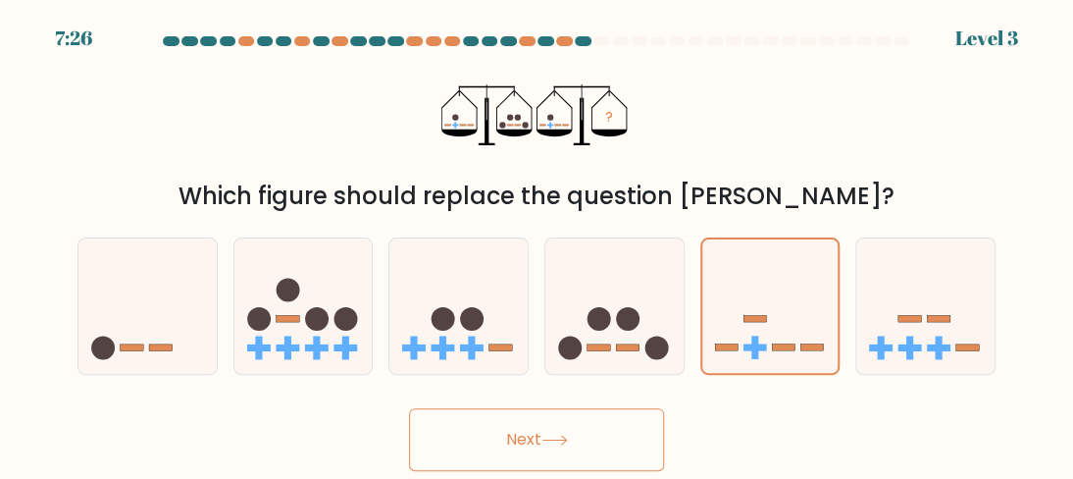
click at [582, 423] on button "Next" at bounding box center [536, 439] width 255 height 63
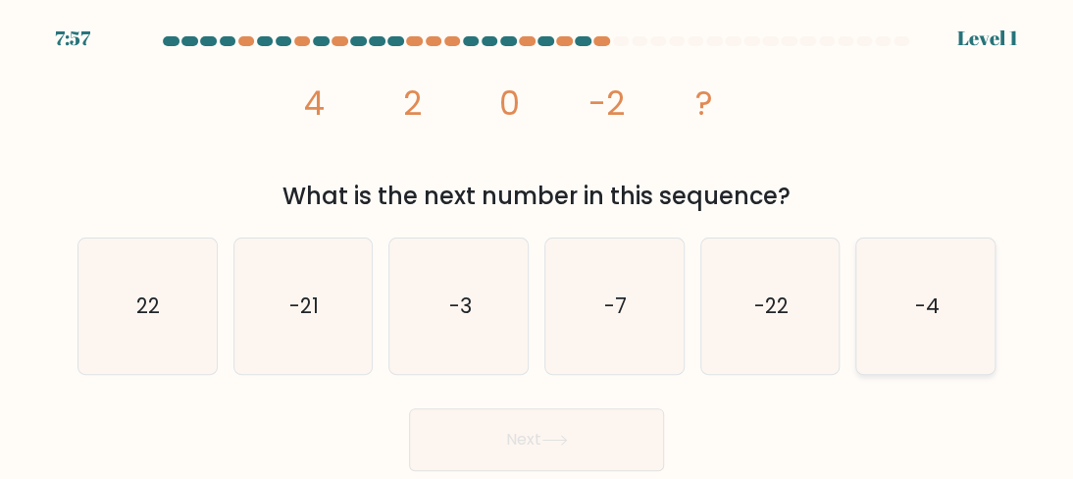
click at [925, 287] on icon "-4" at bounding box center [925, 305] width 135 height 135
click at [538, 244] on input "f. -4" at bounding box center [537, 241] width 1 height 5
radio input "true"
click at [925, 287] on icon "-4" at bounding box center [925, 305] width 133 height 133
click at [538, 244] on input "f. -4" at bounding box center [537, 241] width 1 height 5
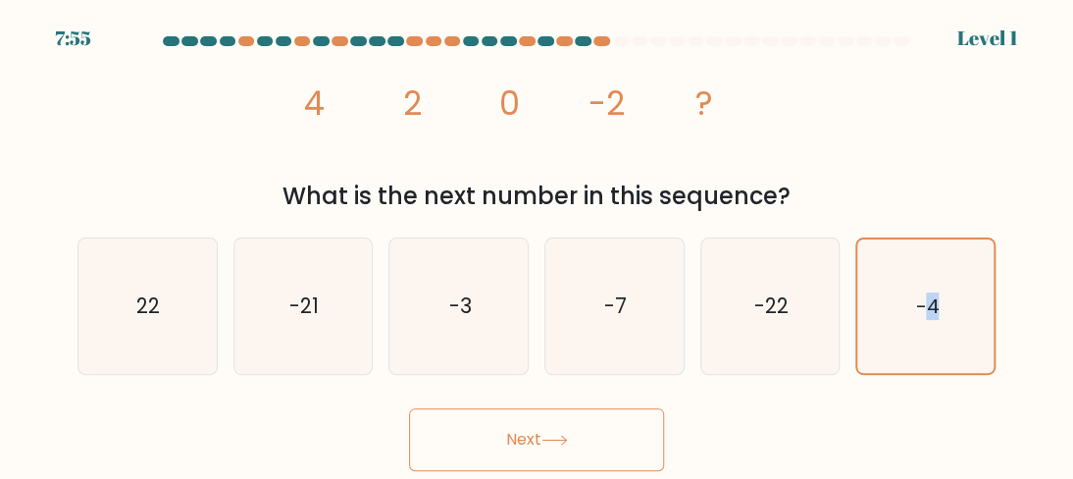
click at [588, 441] on button "Next" at bounding box center [536, 439] width 255 height 63
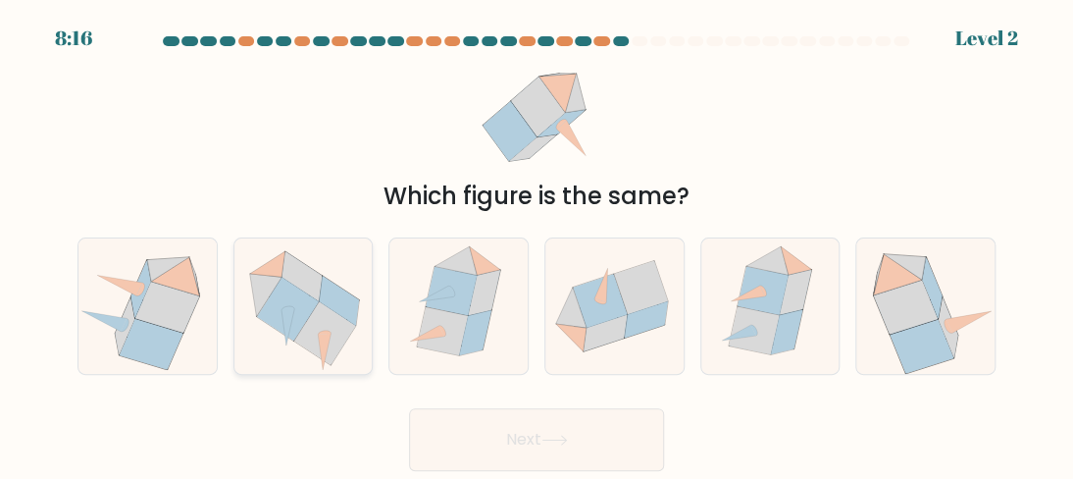
click at [348, 291] on icon at bounding box center [328, 307] width 63 height 64
click at [537, 244] on input "b." at bounding box center [537, 241] width 1 height 5
radio input "true"
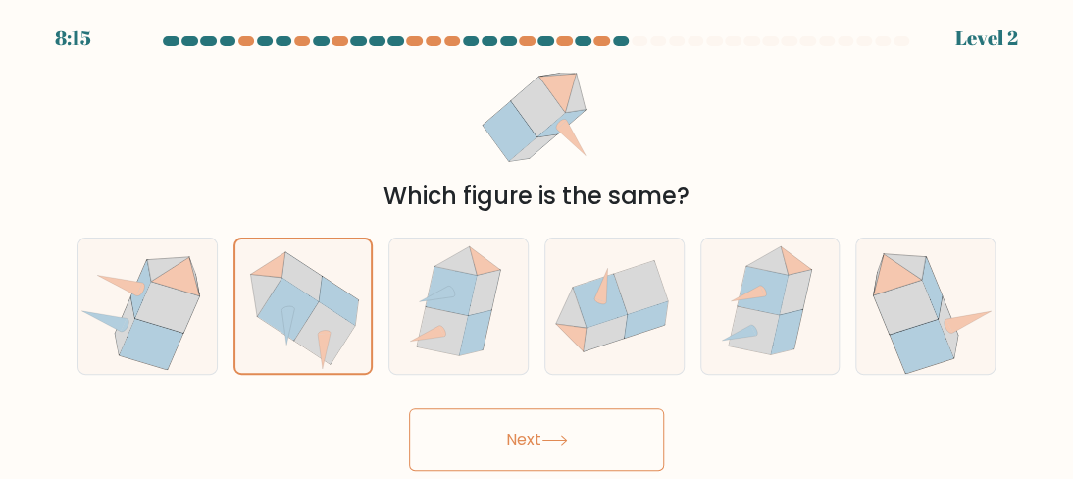
click at [537, 456] on button "Next" at bounding box center [536, 439] width 255 height 63
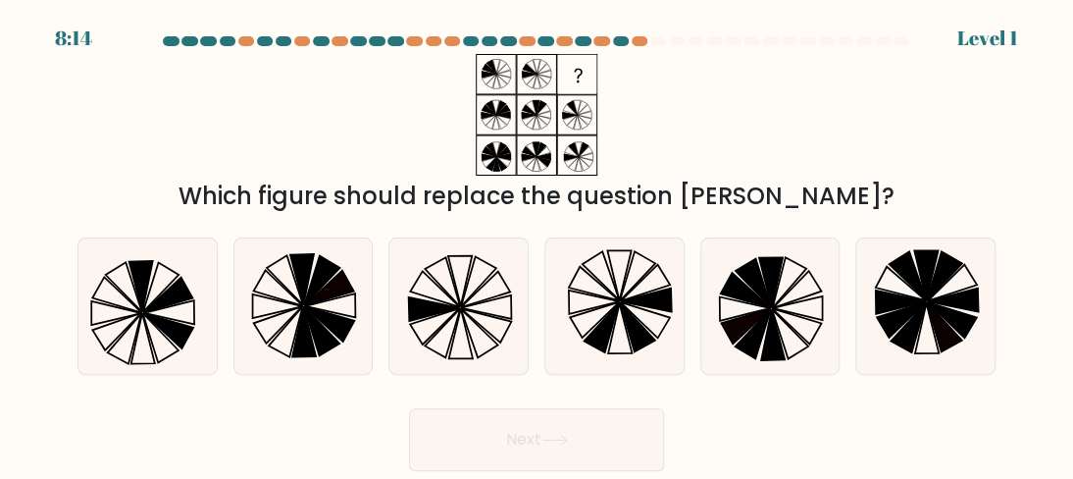
click at [531, 441] on button "Next" at bounding box center [536, 439] width 255 height 63
click at [502, 337] on icon at bounding box center [486, 325] width 50 height 33
click at [537, 244] on input "c." at bounding box center [537, 241] width 1 height 5
radio input "true"
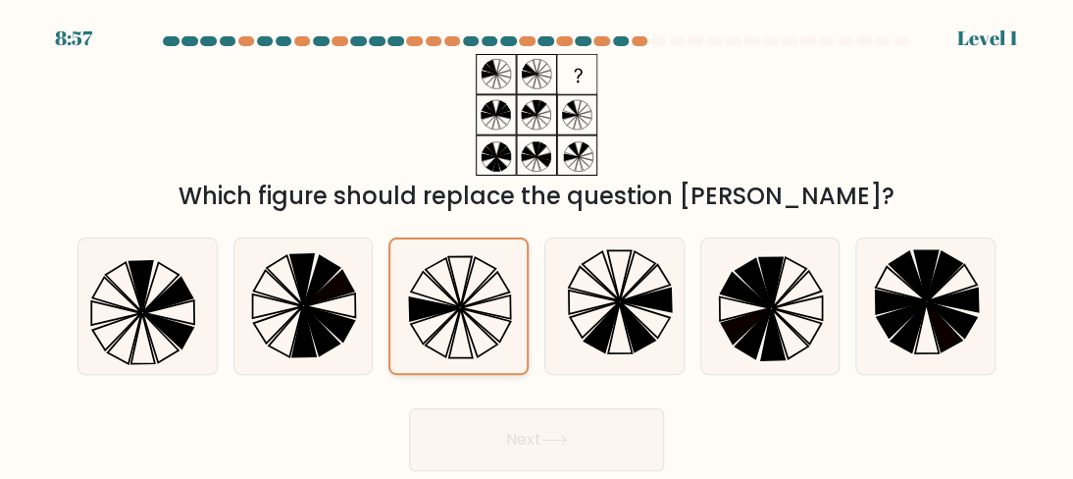
click at [502, 337] on icon at bounding box center [458, 305] width 133 height 133
click at [537, 244] on input "c." at bounding box center [537, 241] width 1 height 5
click at [502, 337] on icon at bounding box center [458, 305] width 133 height 133
click at [537, 244] on input "c." at bounding box center [537, 241] width 1 height 5
click at [561, 425] on button "Next" at bounding box center [536, 439] width 255 height 63
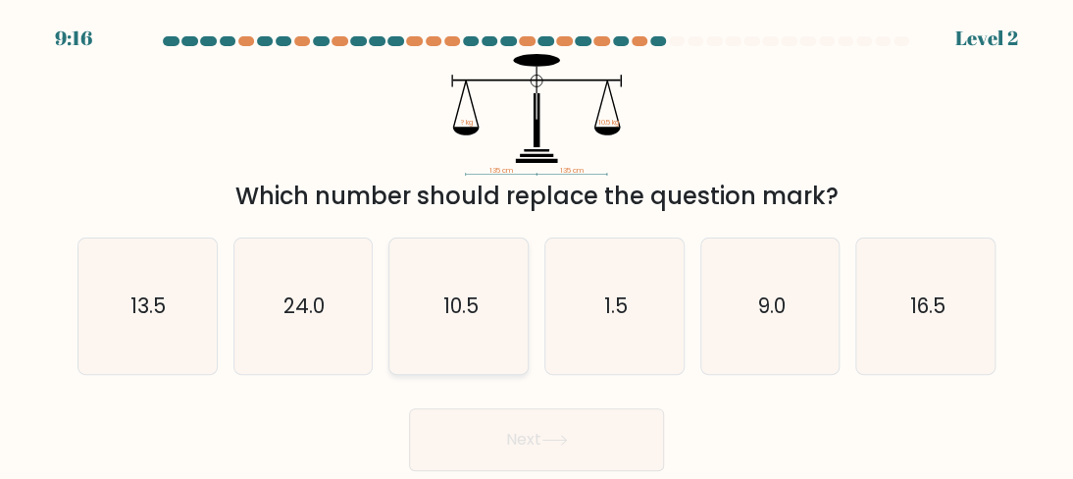
click at [433, 295] on icon "10.5" at bounding box center [458, 305] width 135 height 135
click at [537, 244] on input "c. 10.5" at bounding box center [537, 241] width 1 height 5
radio input "true"
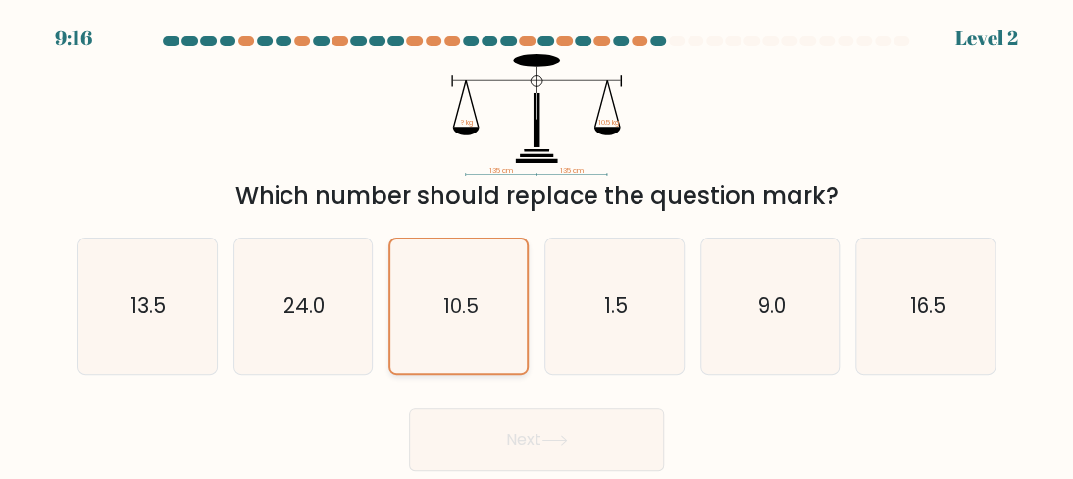
click at [433, 295] on icon "10.5" at bounding box center [458, 305] width 133 height 133
click at [537, 244] on input "c. 10.5" at bounding box center [537, 241] width 1 height 5
click at [483, 416] on button "Next" at bounding box center [536, 439] width 255 height 63
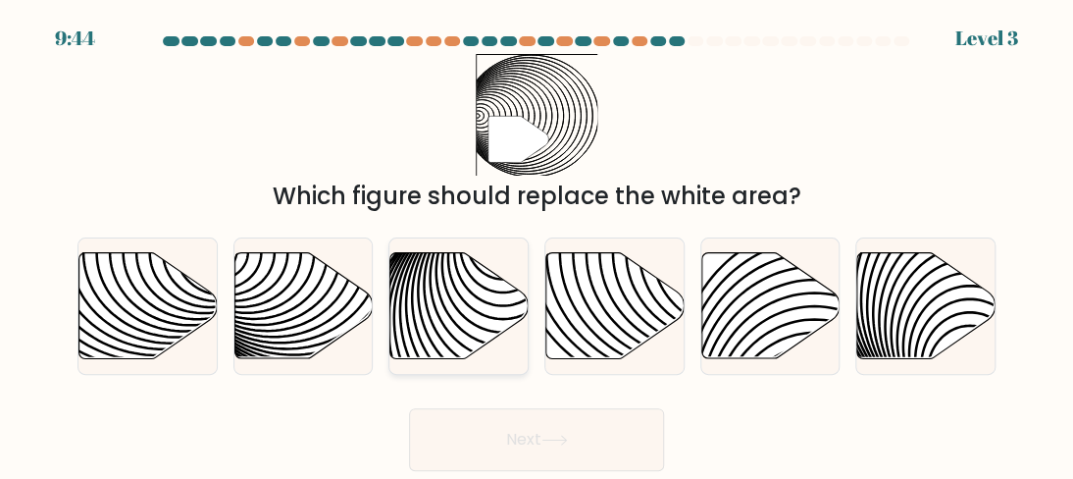
click at [480, 291] on icon at bounding box center [459, 306] width 138 height 106
click at [537, 244] on input "c." at bounding box center [537, 241] width 1 height 5
radio input "true"
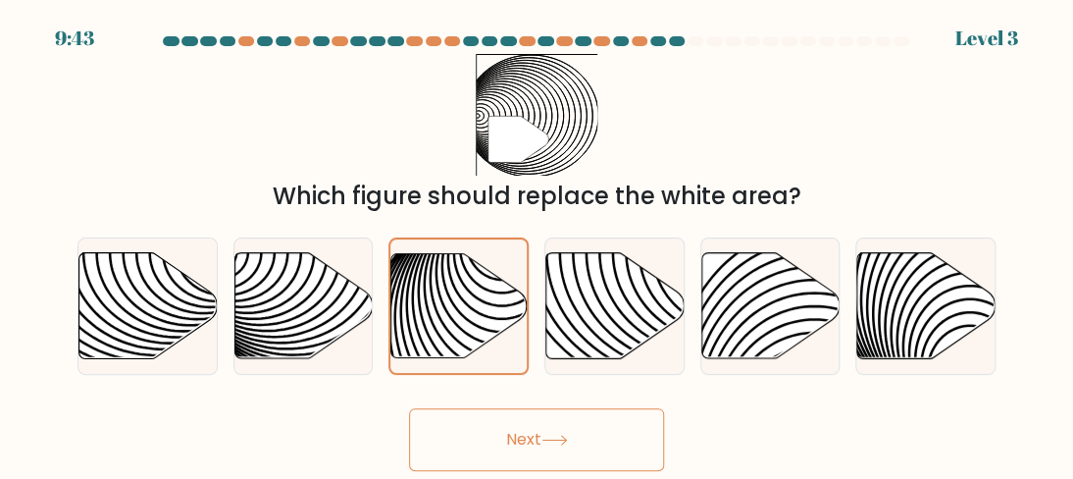
drag, startPoint x: 500, startPoint y: 436, endPoint x: 491, endPoint y: 432, distance: 10.6
click at [498, 434] on button "Next" at bounding box center [536, 439] width 255 height 63
click at [492, 432] on button "Next" at bounding box center [536, 439] width 255 height 63
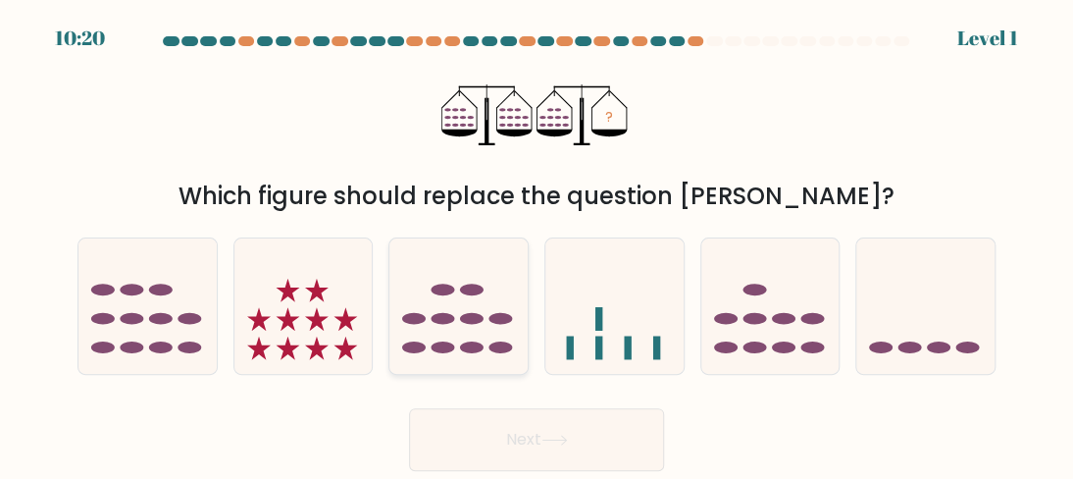
click at [466, 317] on ellipse at bounding box center [472, 319] width 24 height 12
click at [537, 244] on input "c." at bounding box center [537, 241] width 1 height 5
radio input "true"
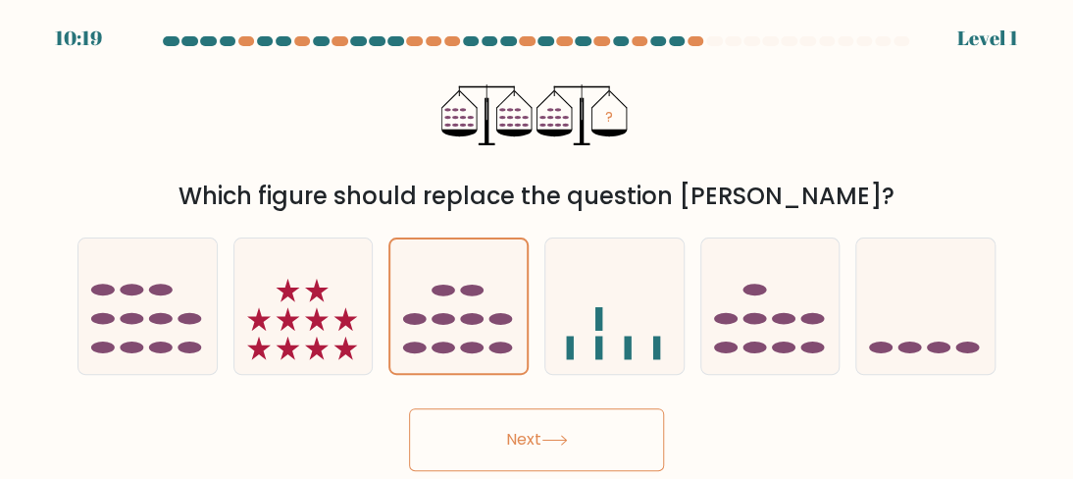
click at [514, 439] on button "Next" at bounding box center [536, 439] width 255 height 63
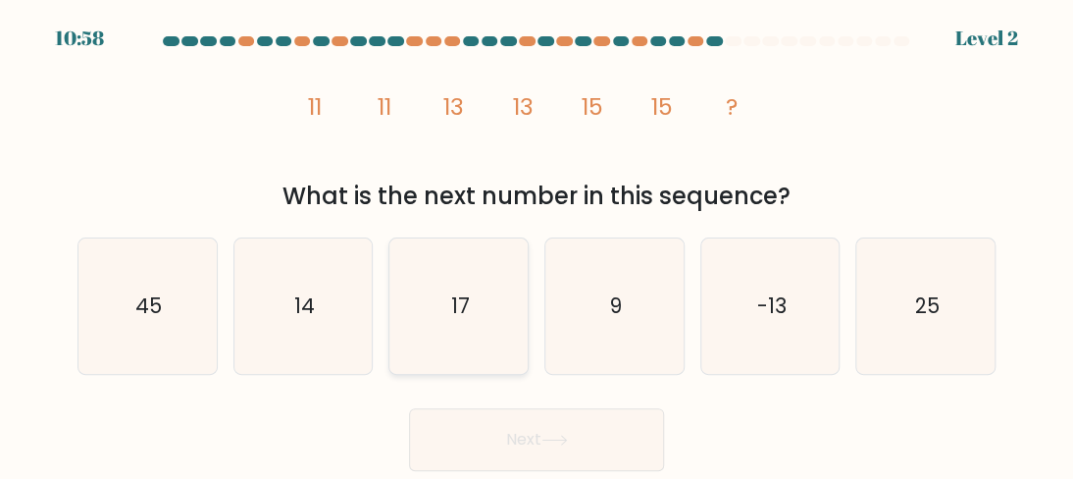
click at [432, 313] on icon "17" at bounding box center [458, 305] width 135 height 135
click at [537, 244] on input "c. 17" at bounding box center [537, 241] width 1 height 5
radio input "true"
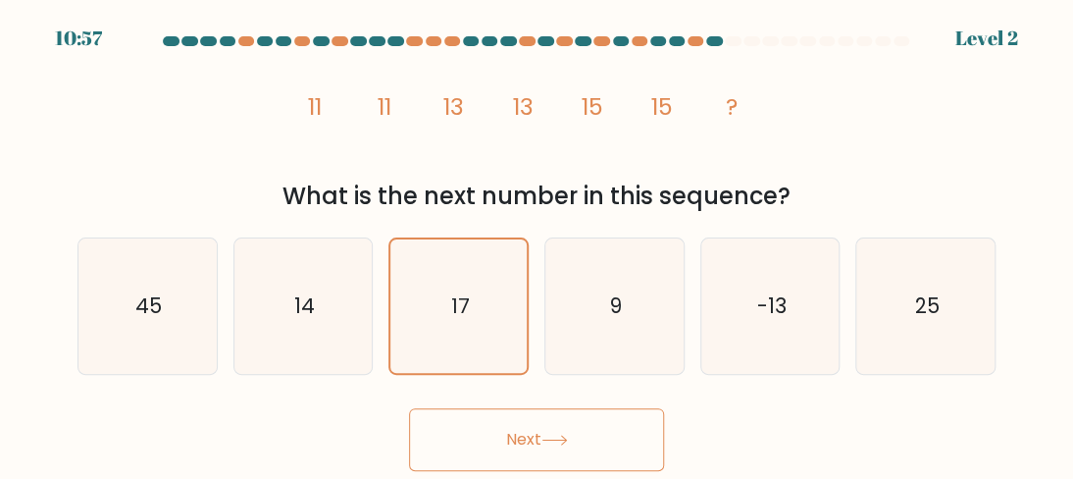
click at [502, 425] on button "Next" at bounding box center [536, 439] width 255 height 63
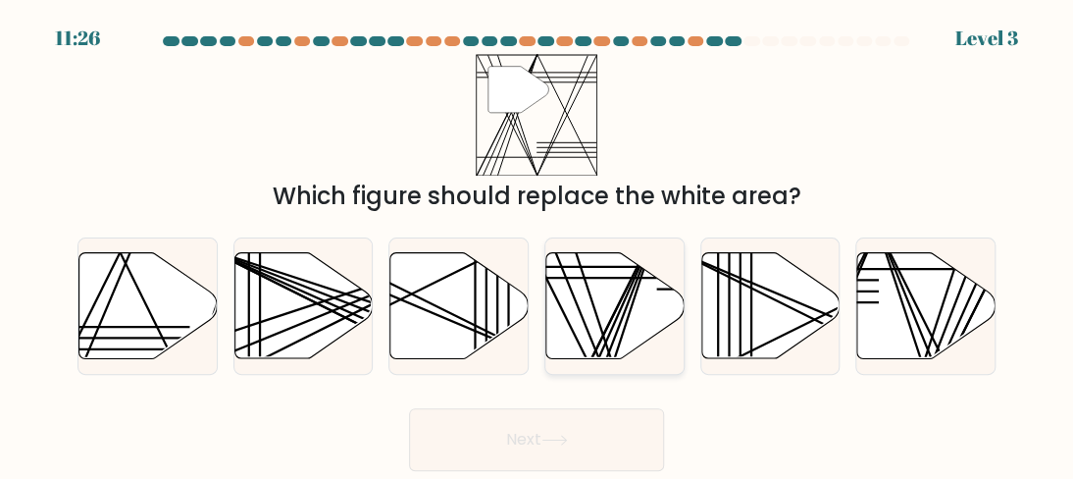
click at [620, 293] on icon at bounding box center [615, 306] width 138 height 106
click at [538, 244] on input "d." at bounding box center [537, 241] width 1 height 5
radio input "true"
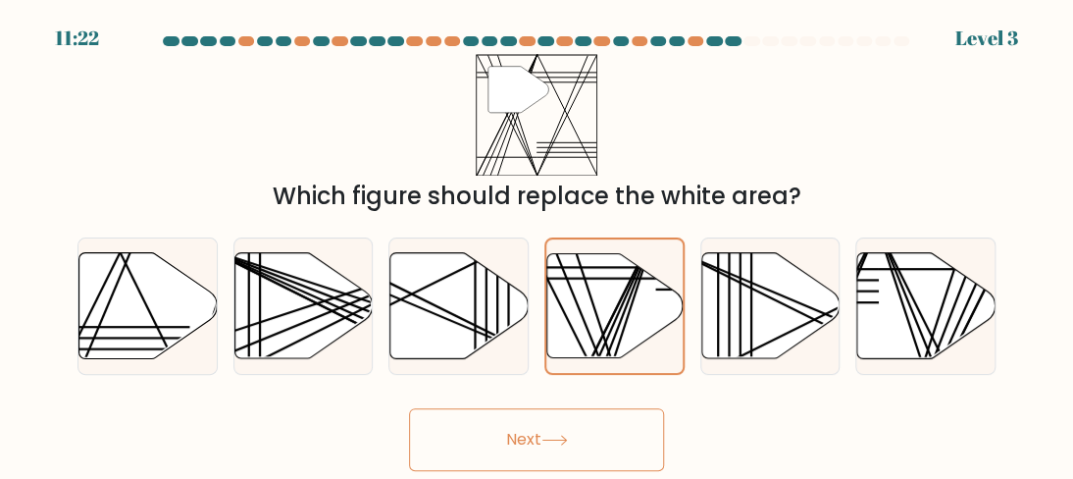
click at [581, 413] on button "Next" at bounding box center [536, 439] width 255 height 63
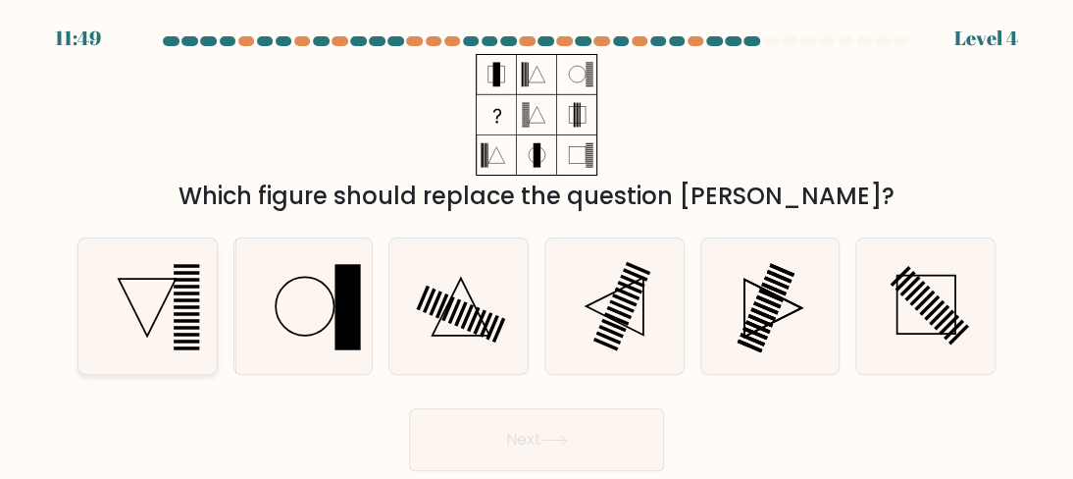
click at [165, 299] on icon at bounding box center [147, 307] width 57 height 57
click at [537, 244] on input "a." at bounding box center [537, 241] width 1 height 5
radio input "true"
click at [165, 299] on icon at bounding box center [148, 308] width 56 height 56
click at [537, 244] on input "a." at bounding box center [537, 241] width 1 height 5
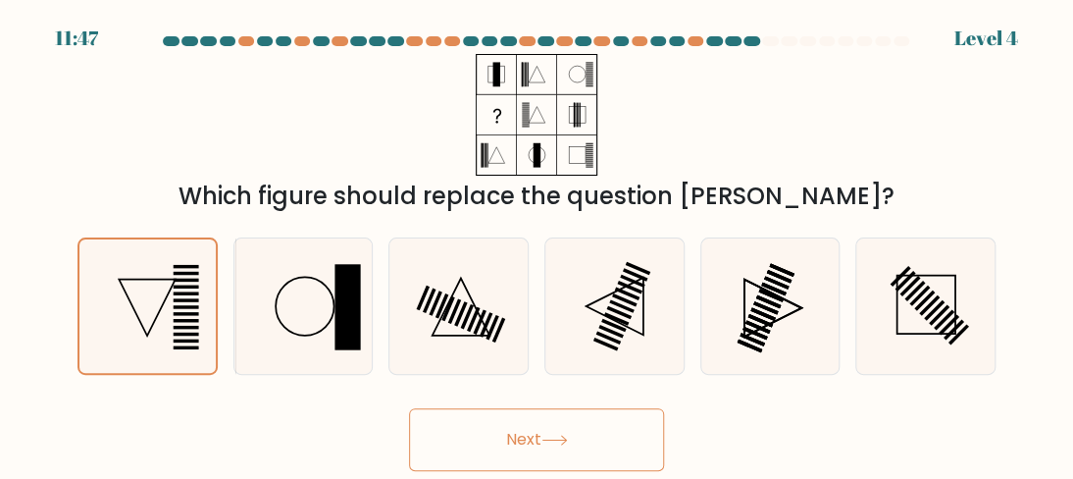
click at [440, 421] on button "Next" at bounding box center [536, 439] width 255 height 63
click at [438, 421] on button "Next" at bounding box center [536, 439] width 255 height 63
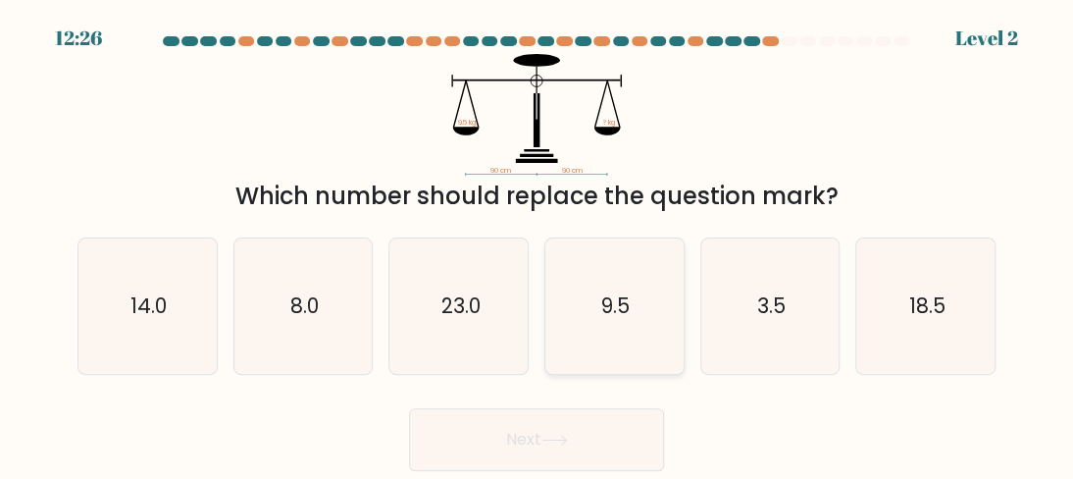
click at [609, 308] on text "9.5" at bounding box center [615, 305] width 28 height 28
click at [538, 244] on input "d. 9.5" at bounding box center [537, 241] width 1 height 5
radio input "true"
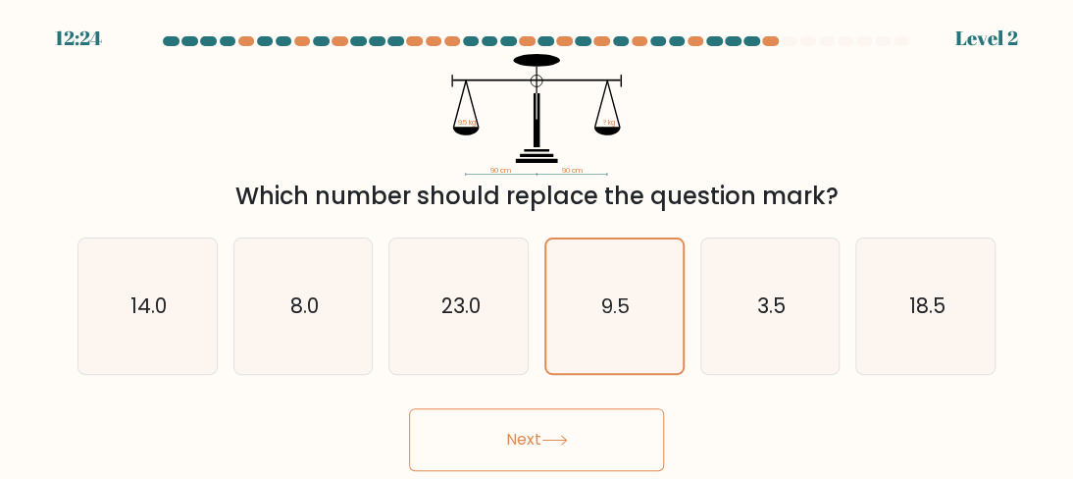
click at [593, 429] on button "Next" at bounding box center [536, 439] width 255 height 63
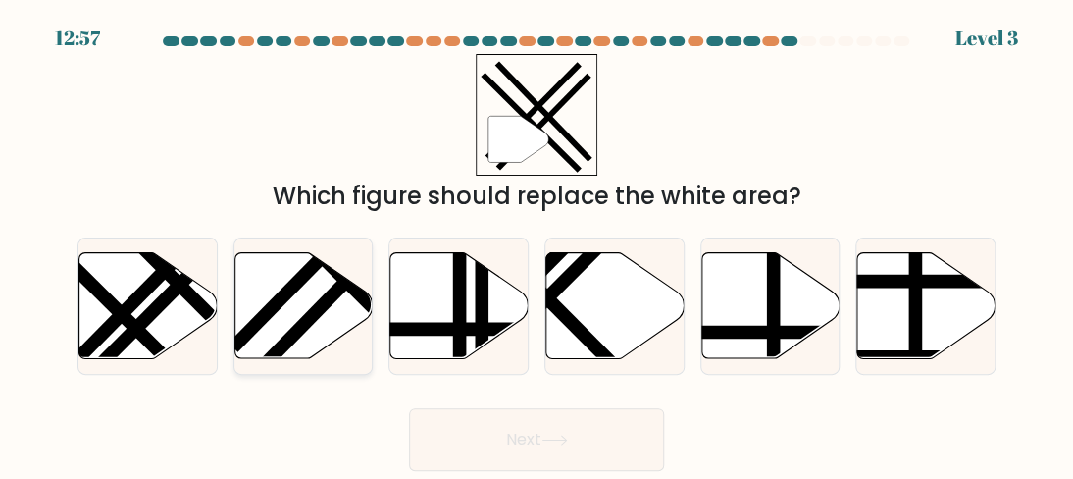
click at [337, 296] on line at bounding box center [361, 266] width 208 height 213
click at [537, 244] on input "b." at bounding box center [537, 241] width 1 height 5
radio input "true"
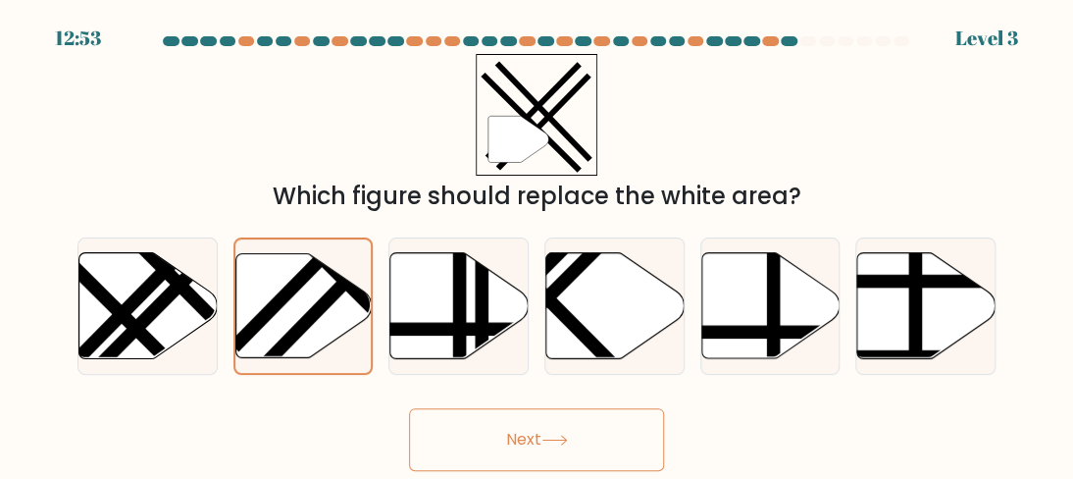
click at [474, 437] on button "Next" at bounding box center [536, 439] width 255 height 63
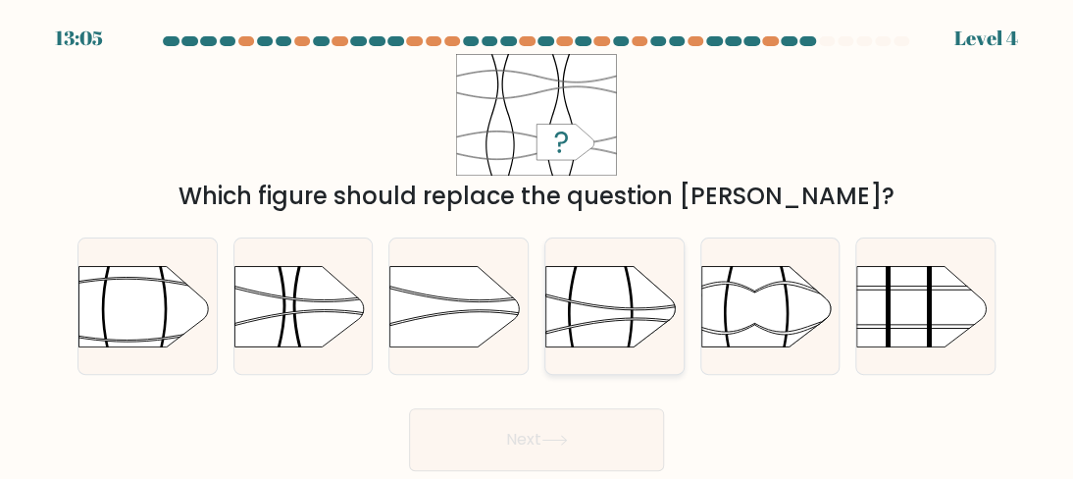
click at [616, 314] on rect at bounding box center [545, 245] width 359 height 274
click at [538, 244] on input "d." at bounding box center [537, 241] width 1 height 5
radio input "true"
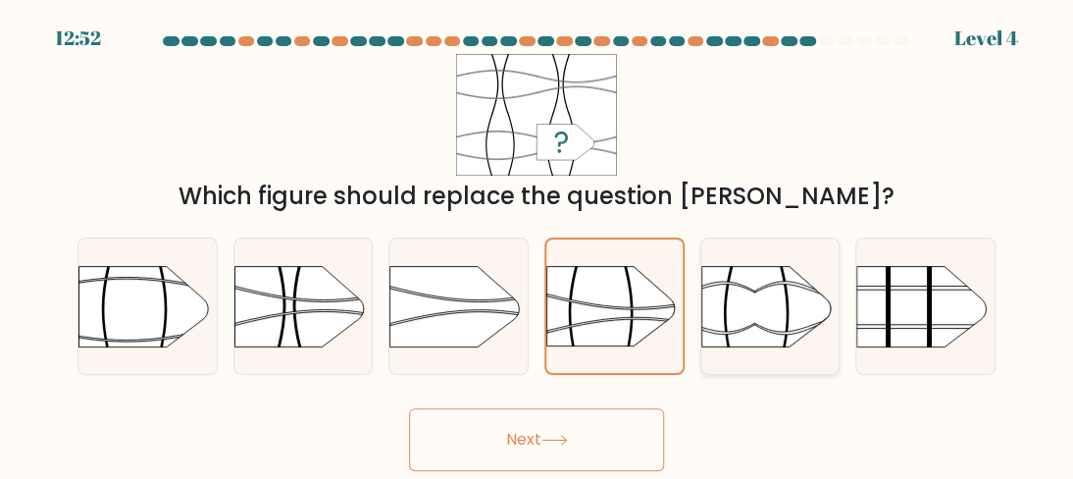
click at [747, 308] on rect at bounding box center [701, 245] width 359 height 274
click at [538, 244] on input "e." at bounding box center [537, 241] width 1 height 5
radio input "true"
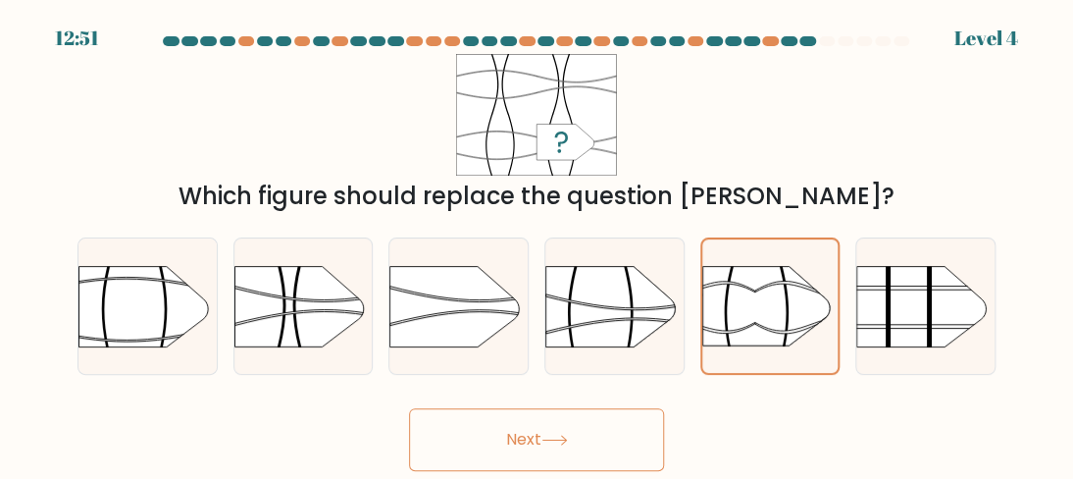
click at [542, 428] on button "Next" at bounding box center [536, 439] width 255 height 63
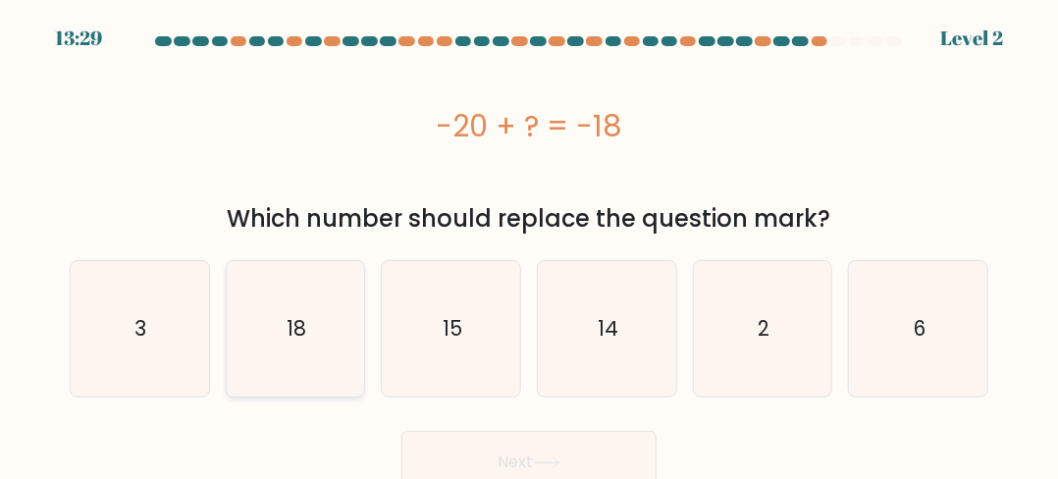
click at [300, 285] on icon "18" at bounding box center [295, 328] width 135 height 135
click at [529, 244] on input "b. 18" at bounding box center [529, 241] width 1 height 5
radio input "true"
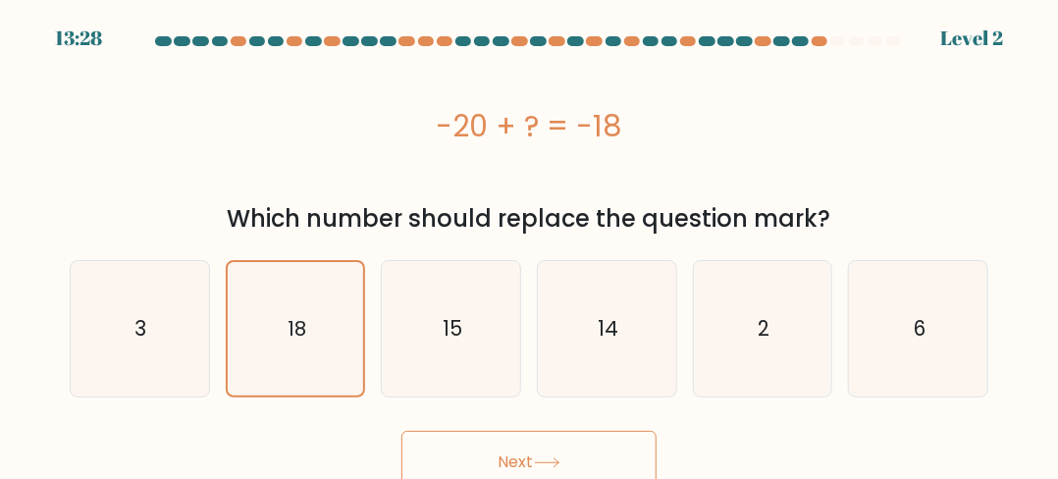
click at [450, 440] on button "Next" at bounding box center [528, 462] width 255 height 63
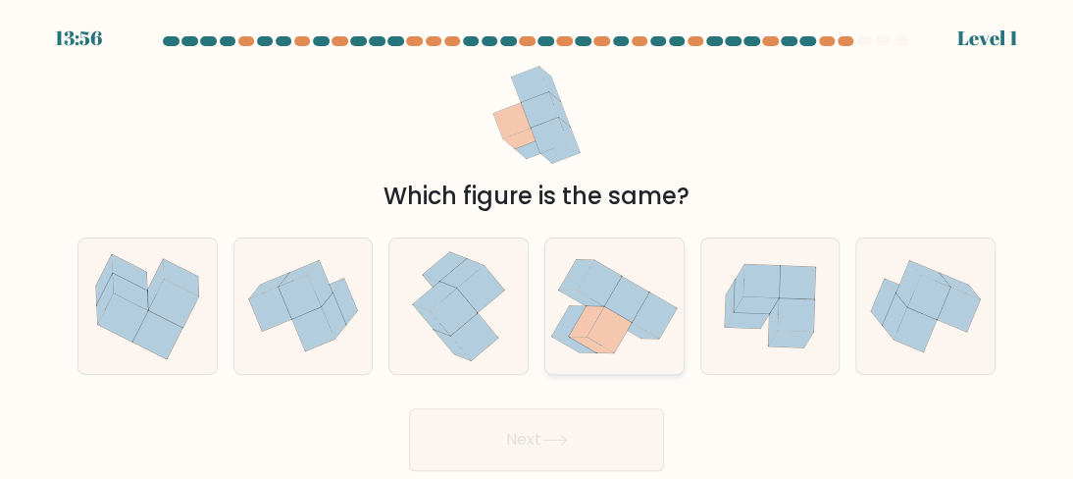
click at [554, 341] on icon at bounding box center [614, 306] width 138 height 122
click at [538, 244] on input "d." at bounding box center [537, 241] width 1 height 5
radio input "true"
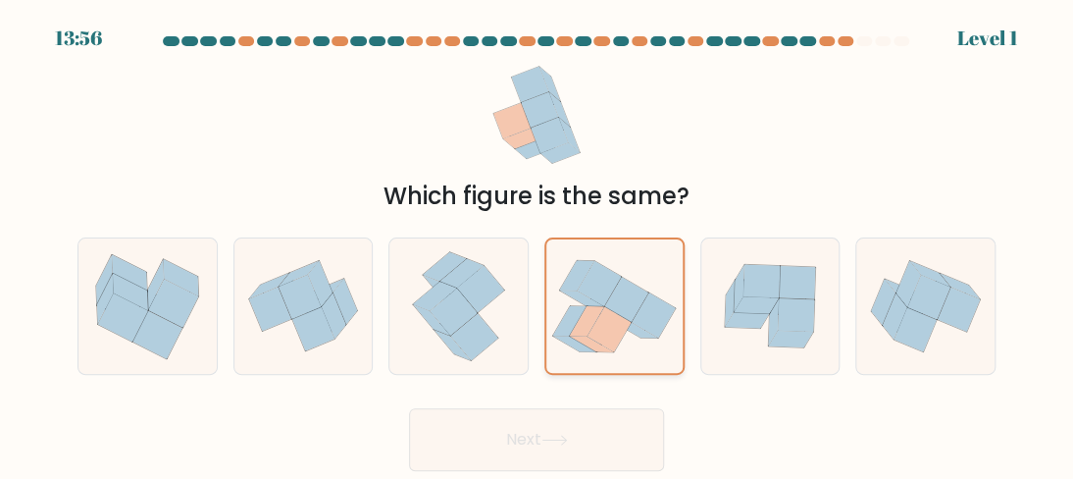
click at [554, 341] on icon at bounding box center [614, 306] width 136 height 121
click at [538, 244] on input "d." at bounding box center [537, 241] width 1 height 5
click at [560, 441] on icon at bounding box center [555, 440] width 26 height 11
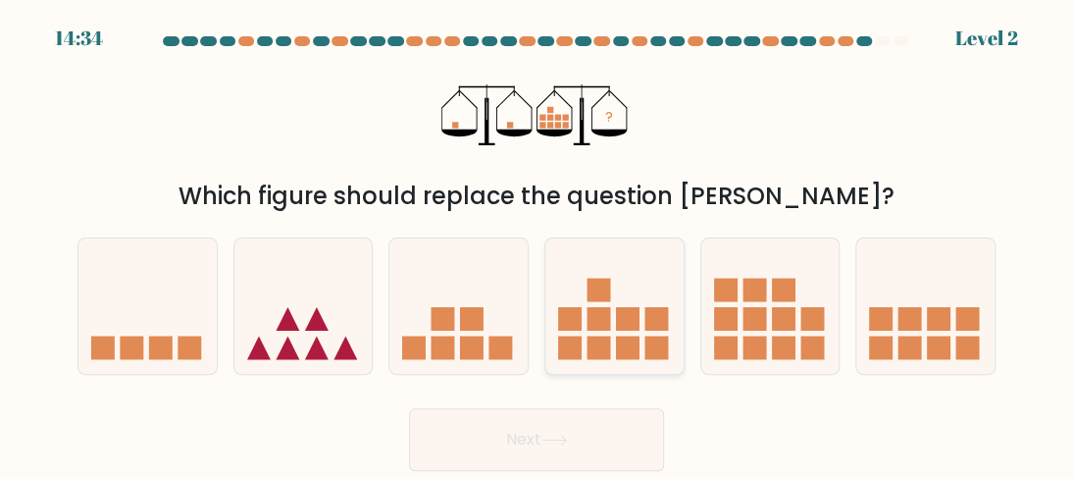
click at [636, 294] on icon at bounding box center [614, 306] width 138 height 115
click at [538, 244] on input "d." at bounding box center [537, 241] width 1 height 5
radio input "true"
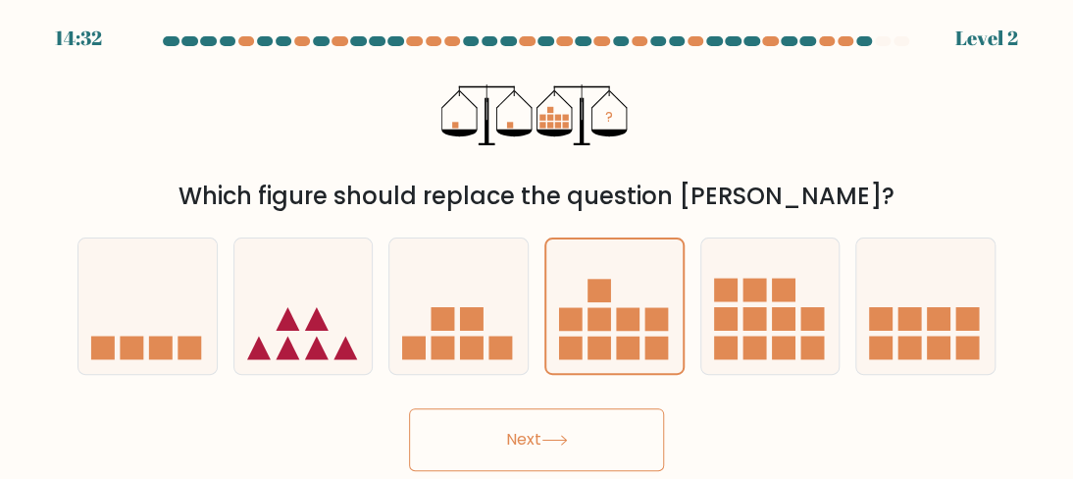
click at [530, 445] on button "Next" at bounding box center [536, 439] width 255 height 63
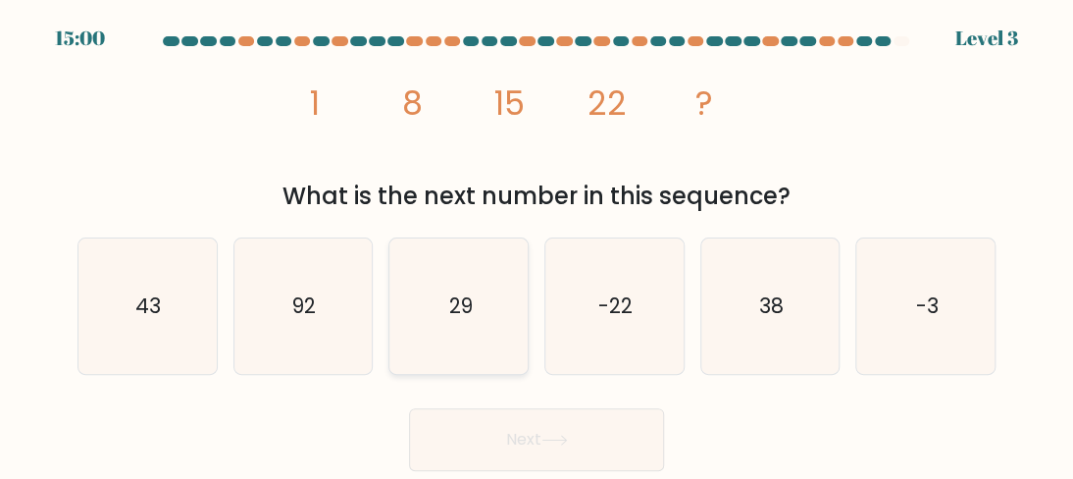
click at [446, 340] on icon "29" at bounding box center [458, 305] width 135 height 135
click at [537, 244] on input "c. 29" at bounding box center [537, 241] width 1 height 5
radio input "true"
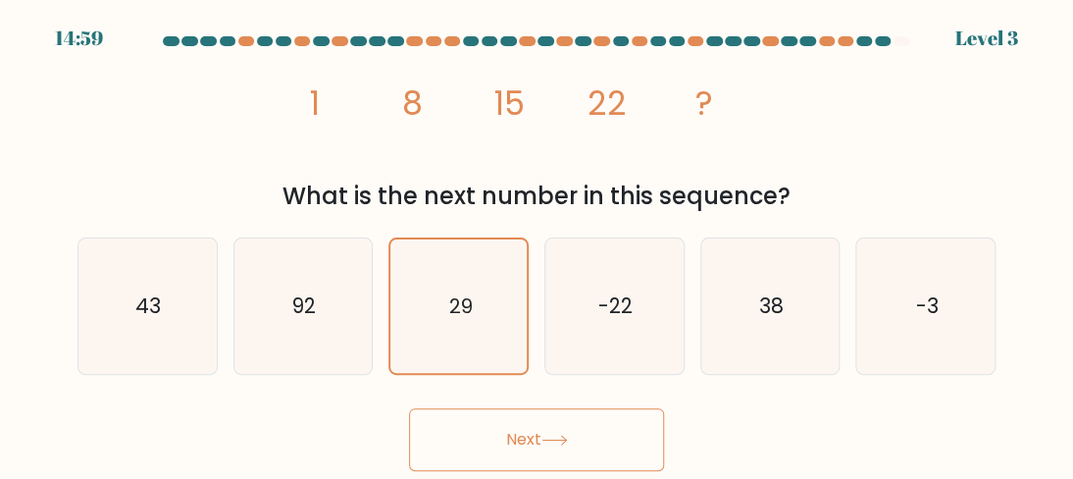
click at [424, 449] on button "Next" at bounding box center [536, 439] width 255 height 63
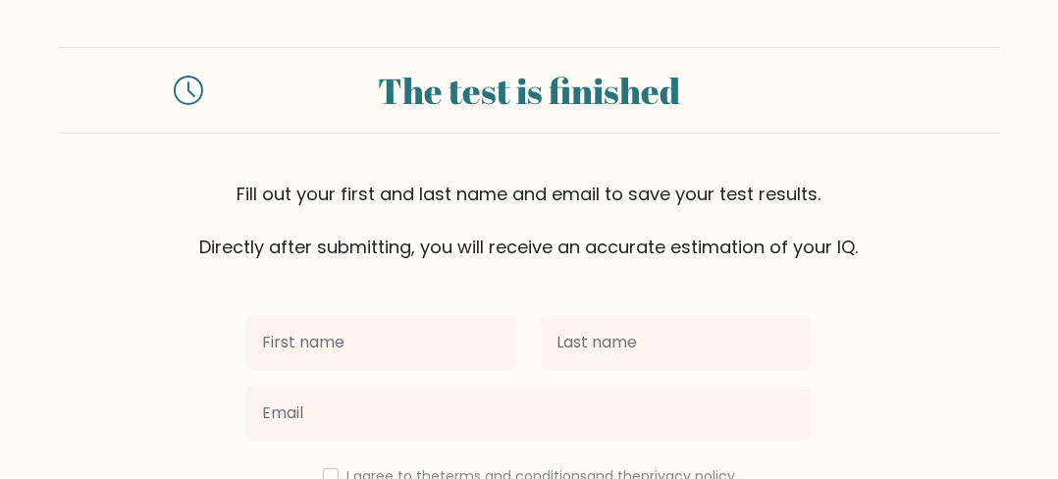
click at [384, 329] on input "text" at bounding box center [381, 342] width 271 height 55
type input "b"
type input "balveer"
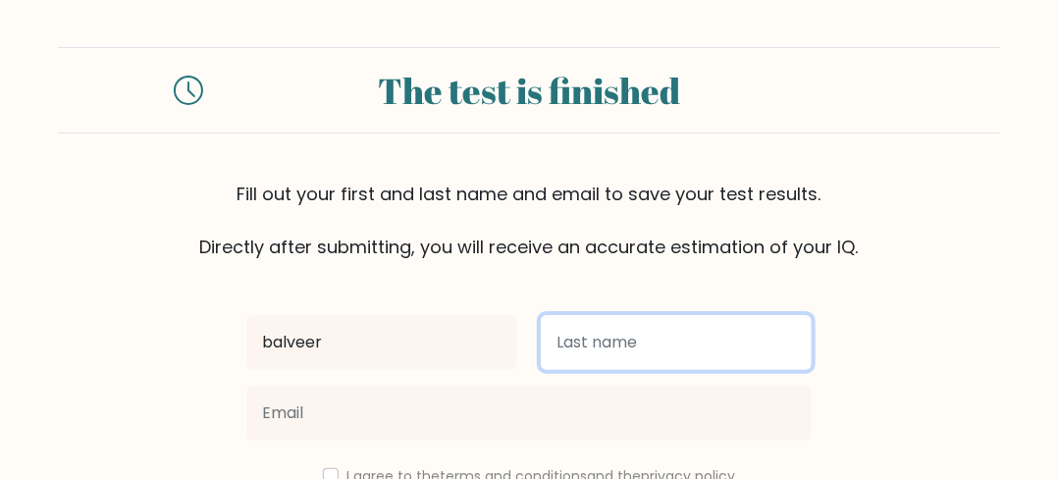
click at [636, 340] on input "text" at bounding box center [676, 342] width 271 height 55
type input "[PERSON_NAME]"
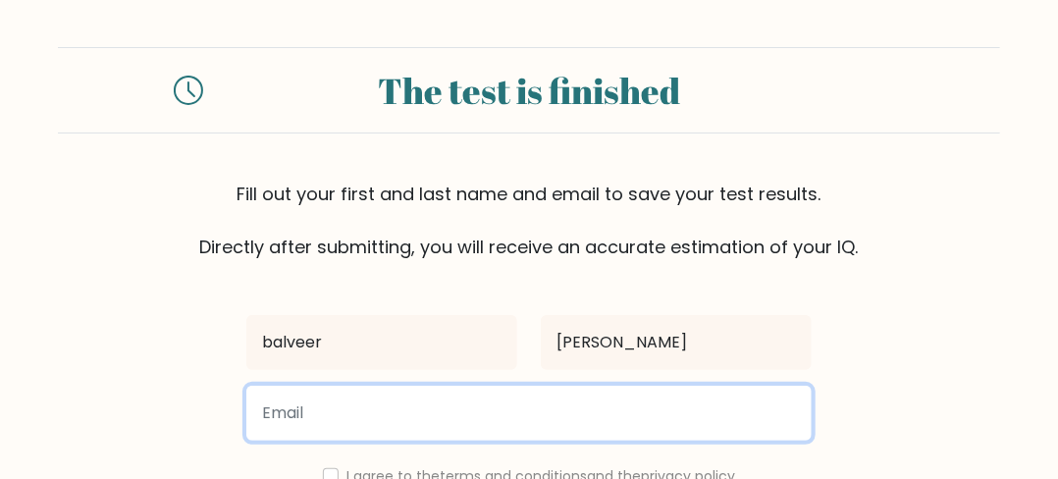
click at [280, 411] on input "email" at bounding box center [528, 413] width 565 height 55
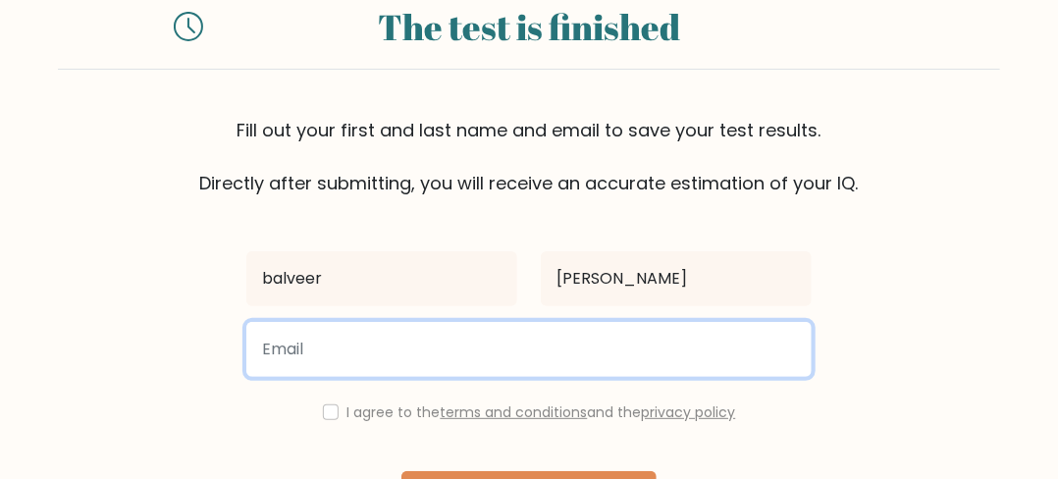
scroll to position [98, 0]
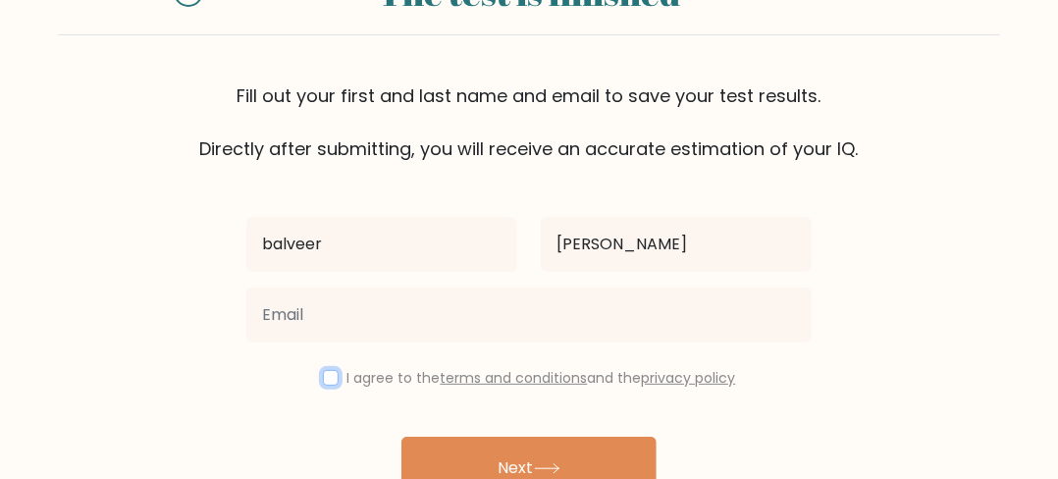
click at [330, 382] on input "checkbox" at bounding box center [331, 378] width 16 height 16
checkbox input "true"
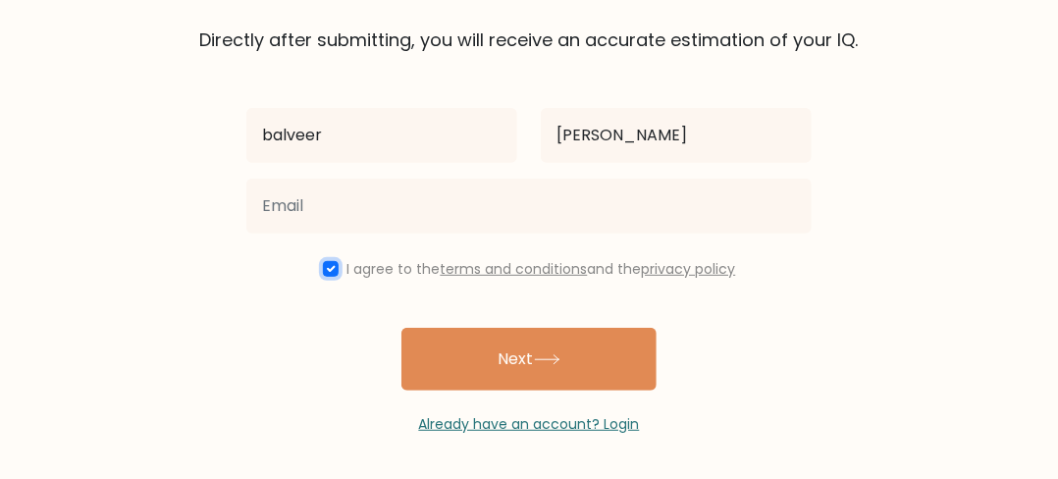
scroll to position [209, 0]
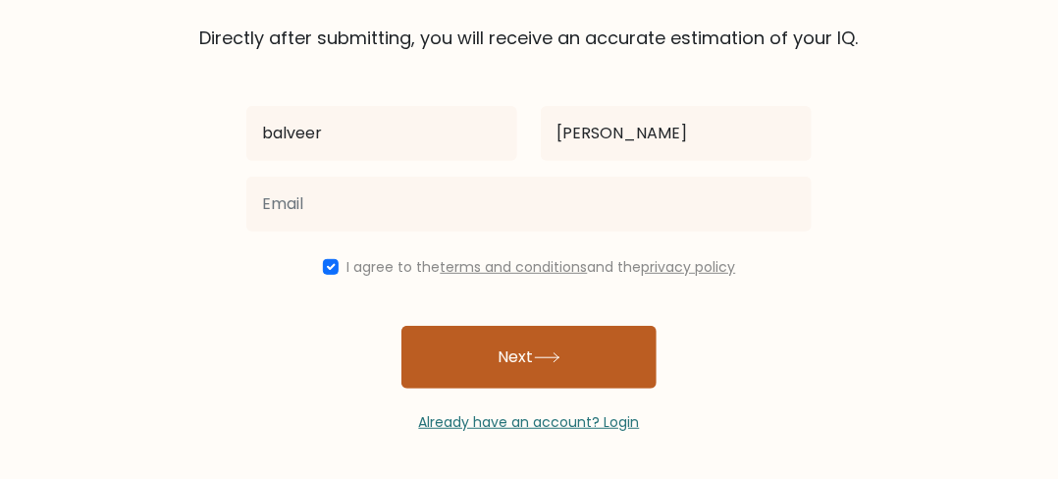
click at [515, 374] on button "Next" at bounding box center [528, 357] width 255 height 63
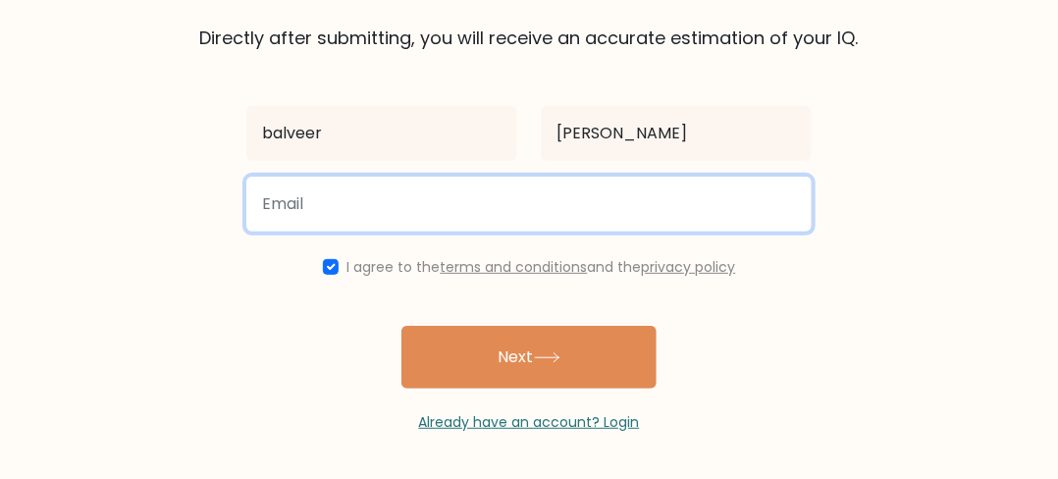
click at [481, 189] on input "email" at bounding box center [528, 204] width 565 height 55
click at [432, 207] on input "radha rani" at bounding box center [528, 204] width 565 height 55
type input "r"
click at [337, 209] on input "email" at bounding box center [528, 204] width 565 height 55
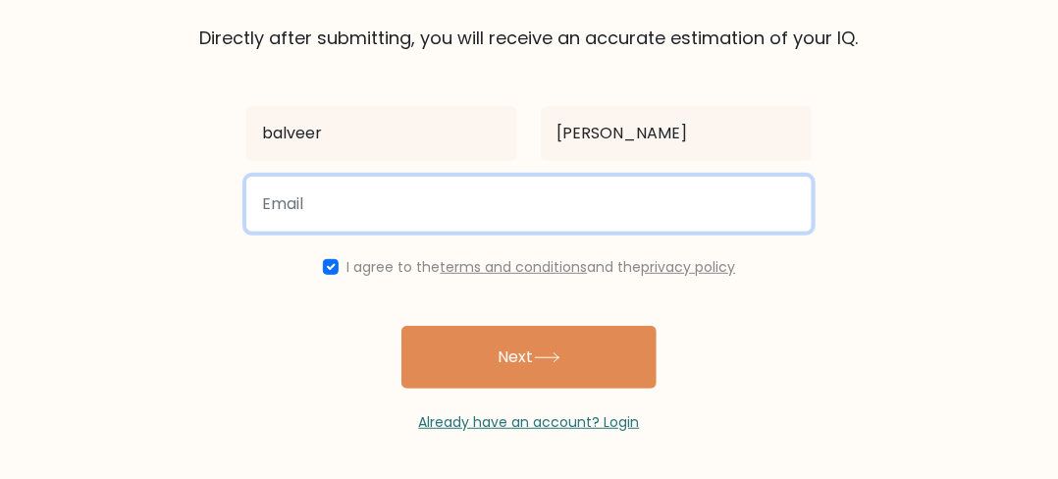
type input "rupeahsingh7@gmil.com"
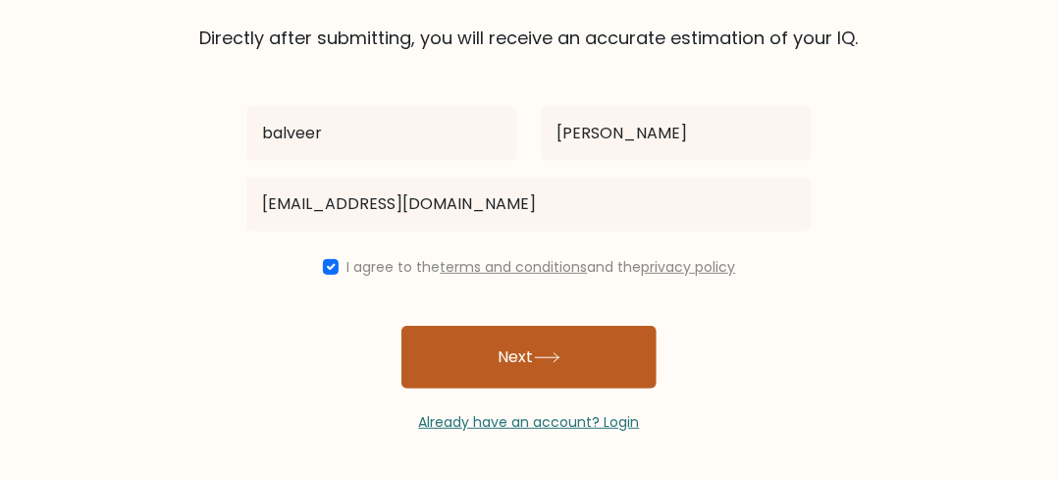
click at [438, 363] on button "Next" at bounding box center [528, 357] width 255 height 63
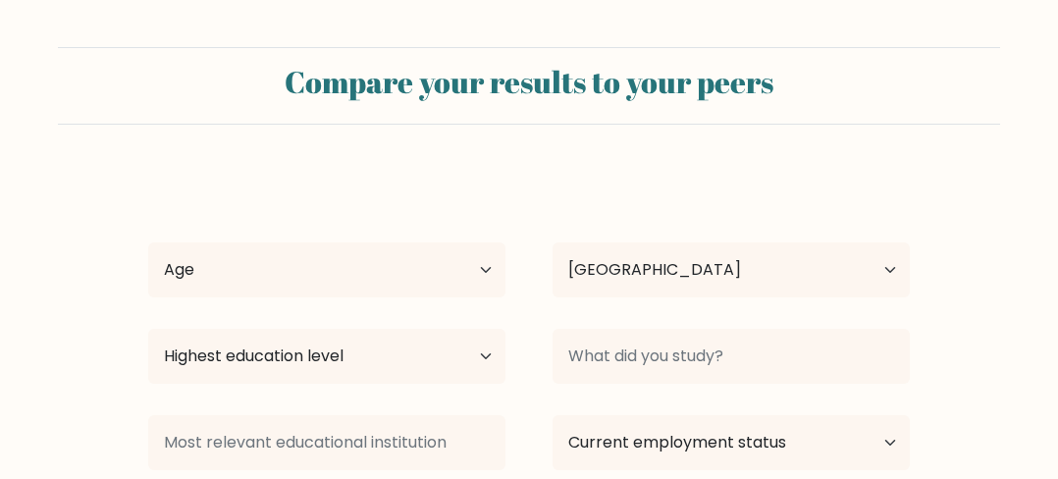
select select "IN"
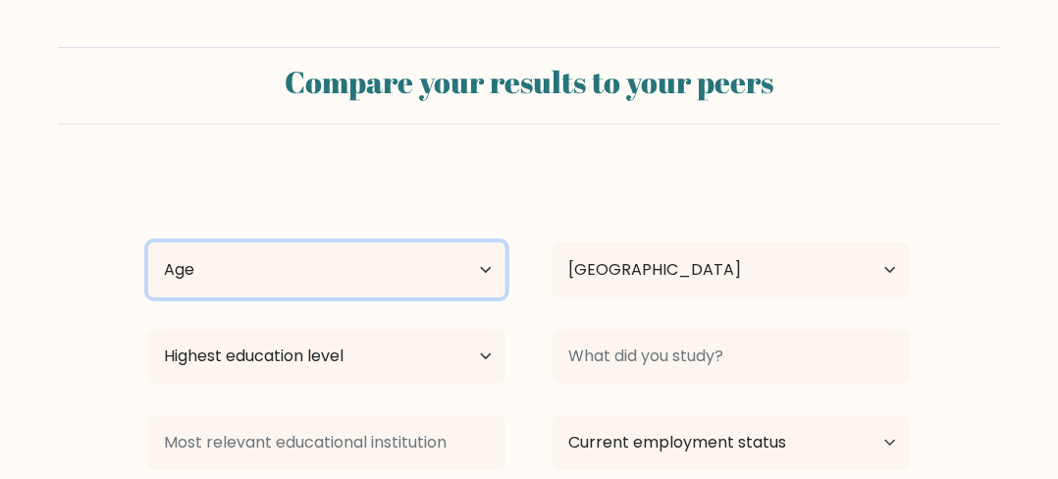
click at [361, 272] on select "Age Under [DEMOGRAPHIC_DATA] [DEMOGRAPHIC_DATA] [DEMOGRAPHIC_DATA] [DEMOGRAPHIC…" at bounding box center [326, 269] width 357 height 55
select select "min_18"
click at [148, 242] on select "Age Under [DEMOGRAPHIC_DATA] [DEMOGRAPHIC_DATA] [DEMOGRAPHIC_DATA] [DEMOGRAPHIC…" at bounding box center [326, 269] width 357 height 55
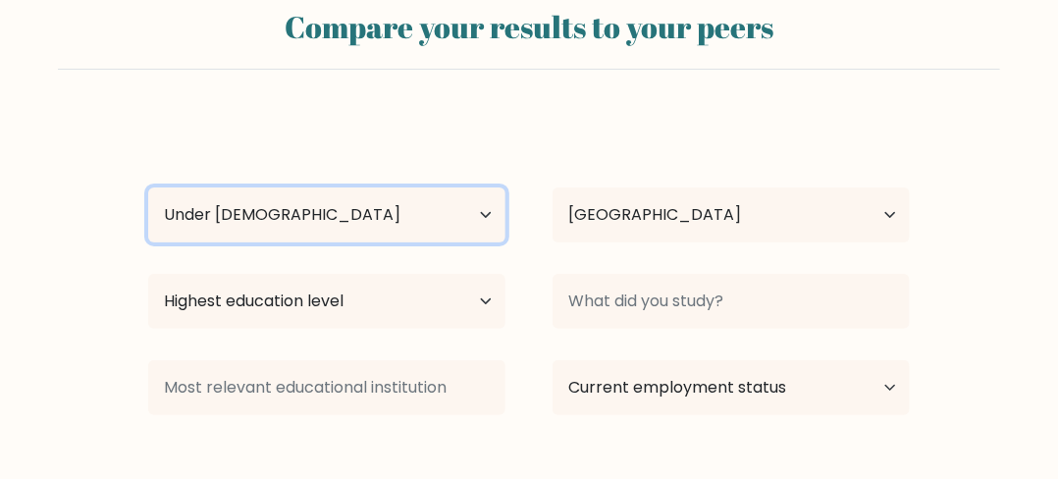
scroll to position [98, 0]
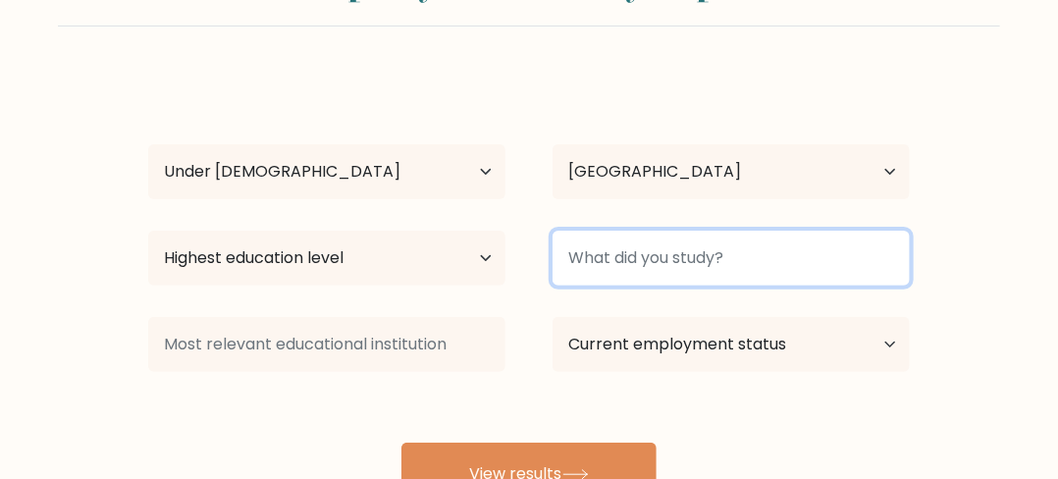
click at [675, 266] on input at bounding box center [730, 258] width 357 height 55
type input "lawer"
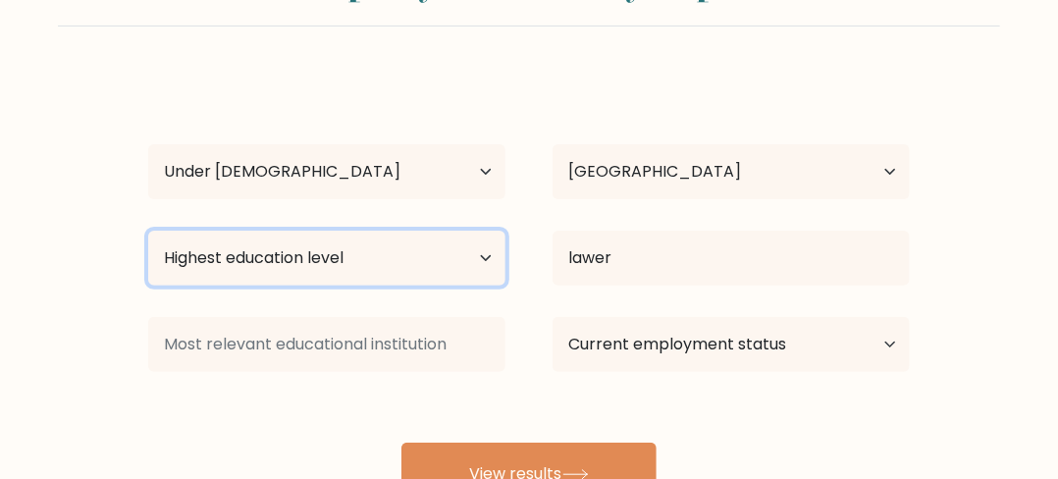
click at [297, 239] on select "Highest education level No schooling Primary Lower Secondary Upper Secondary Oc…" at bounding box center [326, 258] width 357 height 55
click at [294, 248] on select "Highest education level No schooling Primary Lower Secondary Upper Secondary Oc…" at bounding box center [326, 258] width 357 height 55
select select "primary"
click at [148, 231] on select "Highest education level No schooling Primary Lower Secondary Upper Secondary Oc…" at bounding box center [326, 258] width 357 height 55
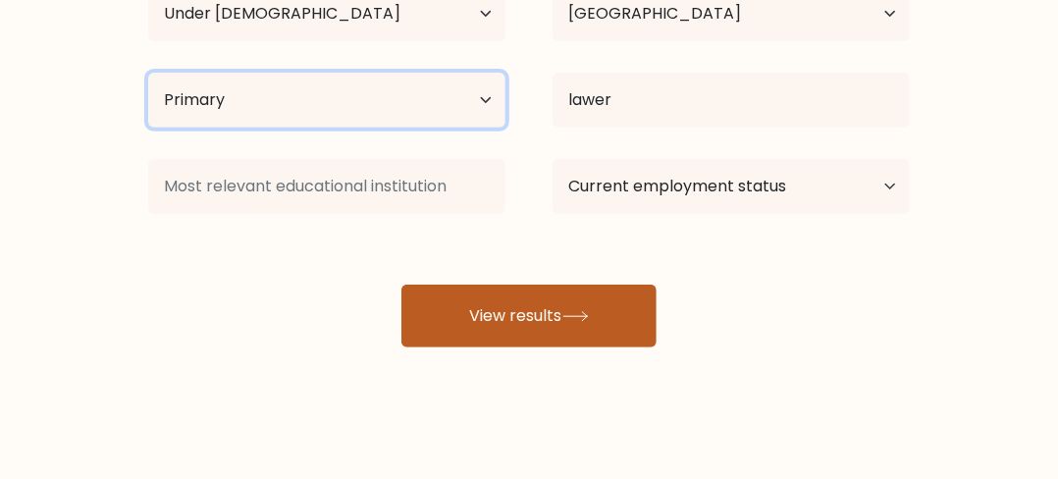
scroll to position [265, 0]
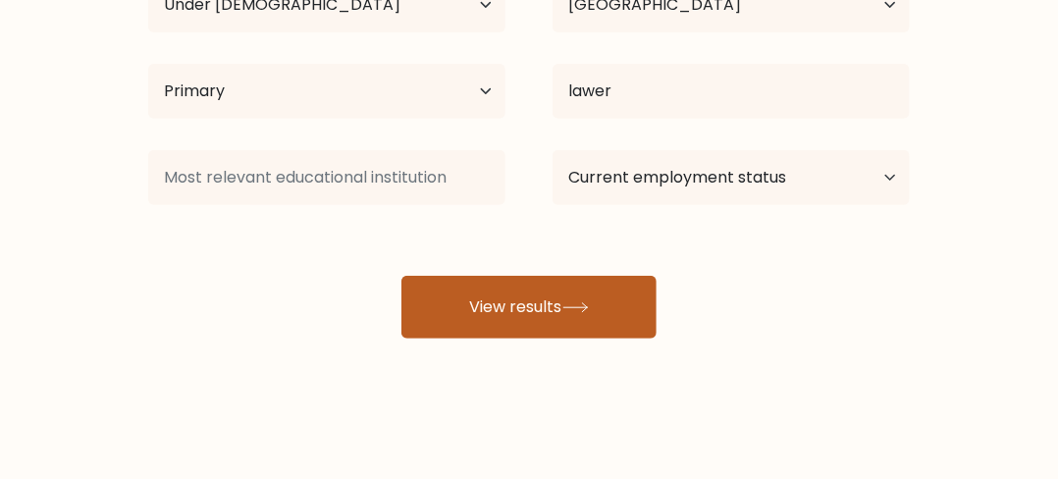
click at [491, 299] on button "View results" at bounding box center [528, 307] width 255 height 63
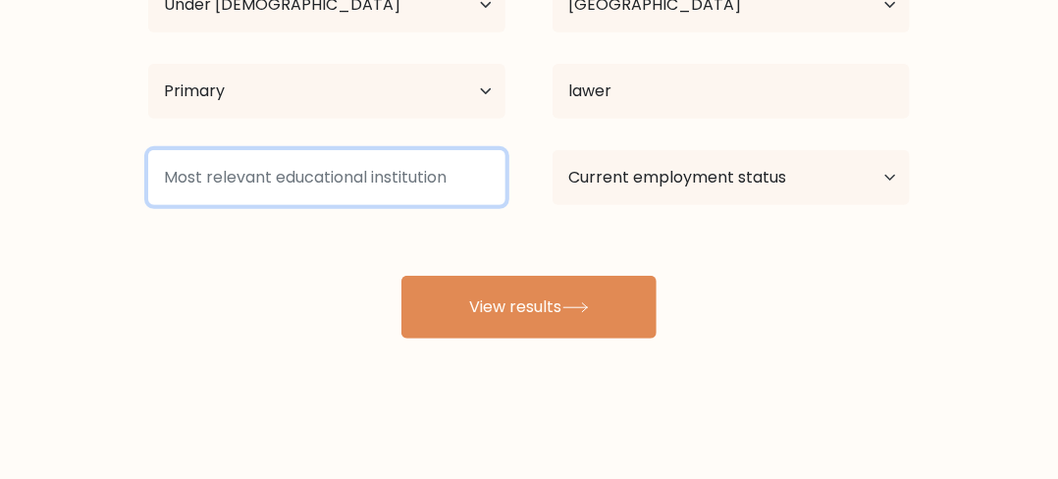
click at [366, 172] on input at bounding box center [326, 177] width 357 height 55
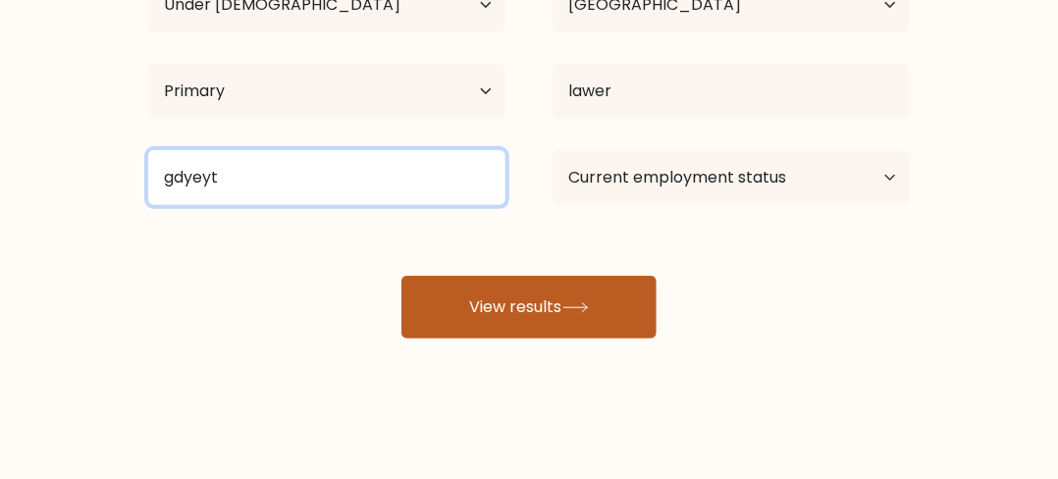
type input "gdyeyt"
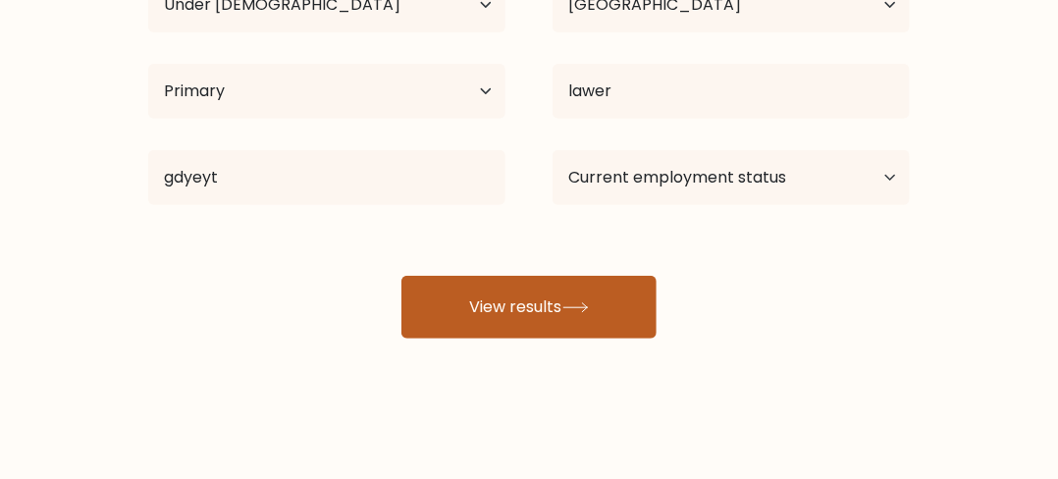
click at [559, 327] on button "View results" at bounding box center [528, 307] width 255 height 63
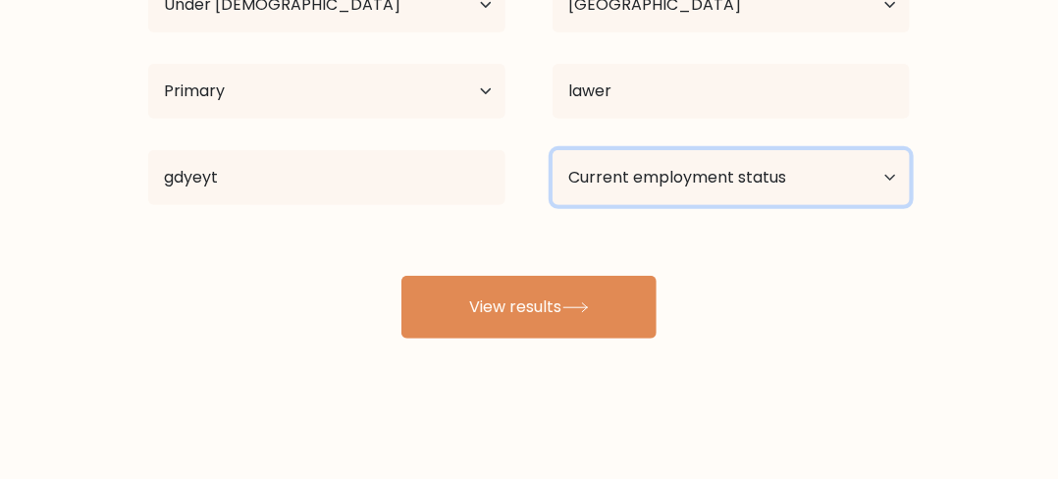
click at [667, 186] on select "Current employment status Employed Student Retired Other / prefer not to answer" at bounding box center [730, 177] width 357 height 55
select select "student"
click at [552, 150] on select "Current employment status Employed Student Retired Other / prefer not to answer" at bounding box center [730, 177] width 357 height 55
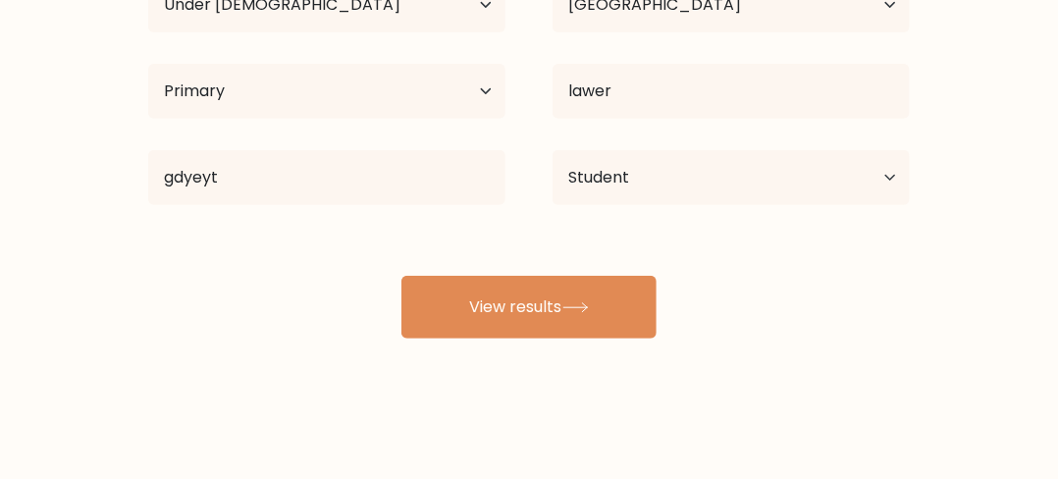
click at [622, 239] on div "[PERSON_NAME] Age Under [DEMOGRAPHIC_DATA] [DEMOGRAPHIC_DATA] [DEMOGRAPHIC_DATA…" at bounding box center [528, 123] width 785 height 432
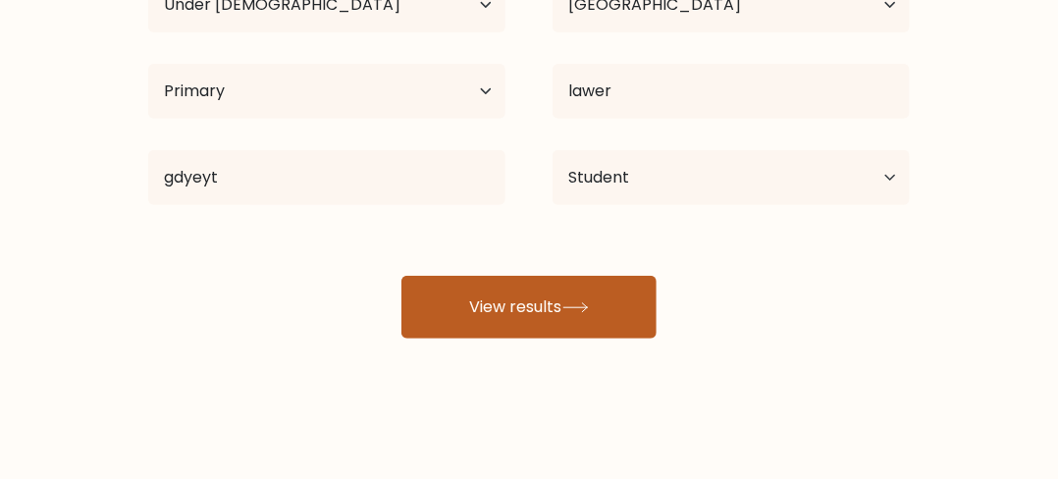
click at [572, 276] on button "View results" at bounding box center [528, 307] width 255 height 63
